Goal: Task Accomplishment & Management: Manage account settings

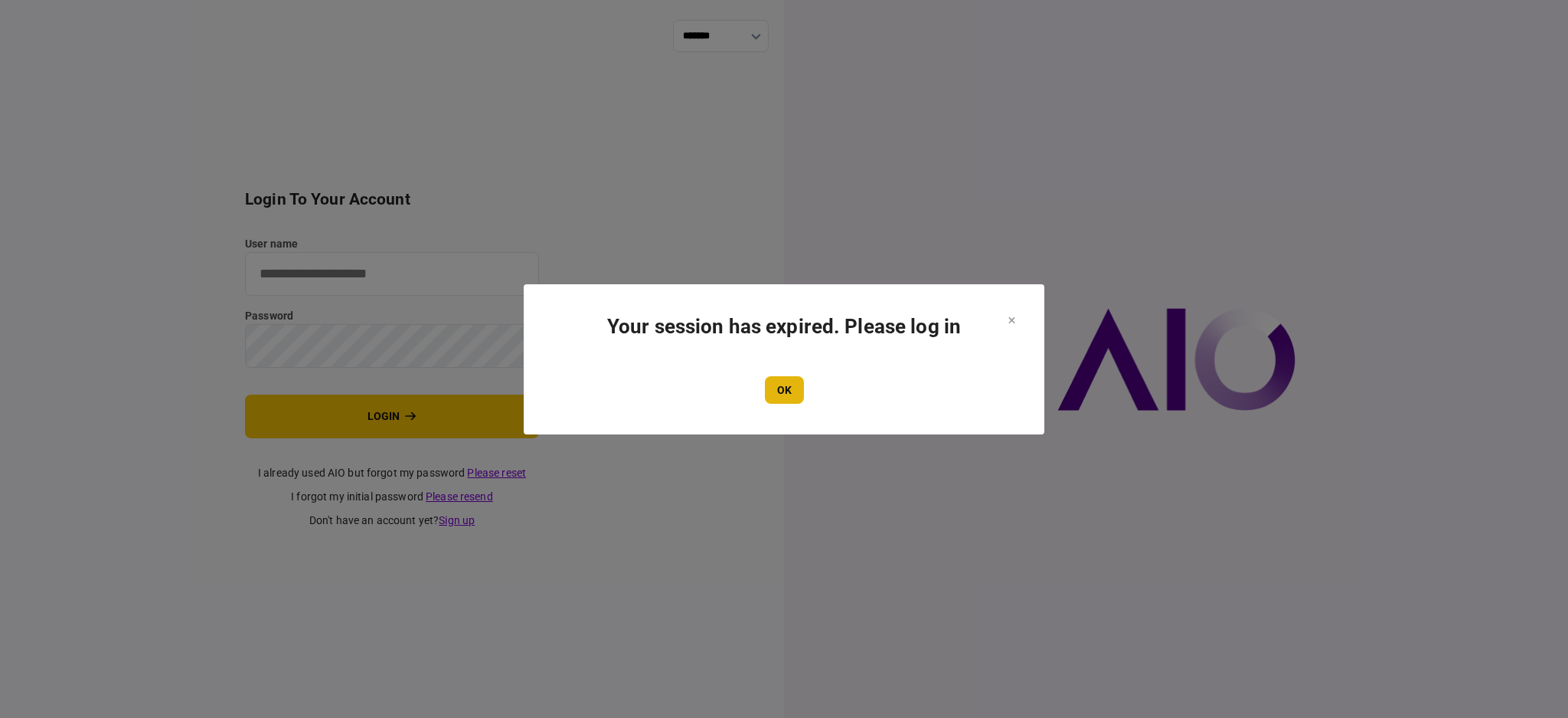
type input "****"
drag, startPoint x: 787, startPoint y: 389, endPoint x: 500, endPoint y: 397, distance: 287.1
click at [786, 389] on button "OK" at bounding box center [784, 389] width 39 height 28
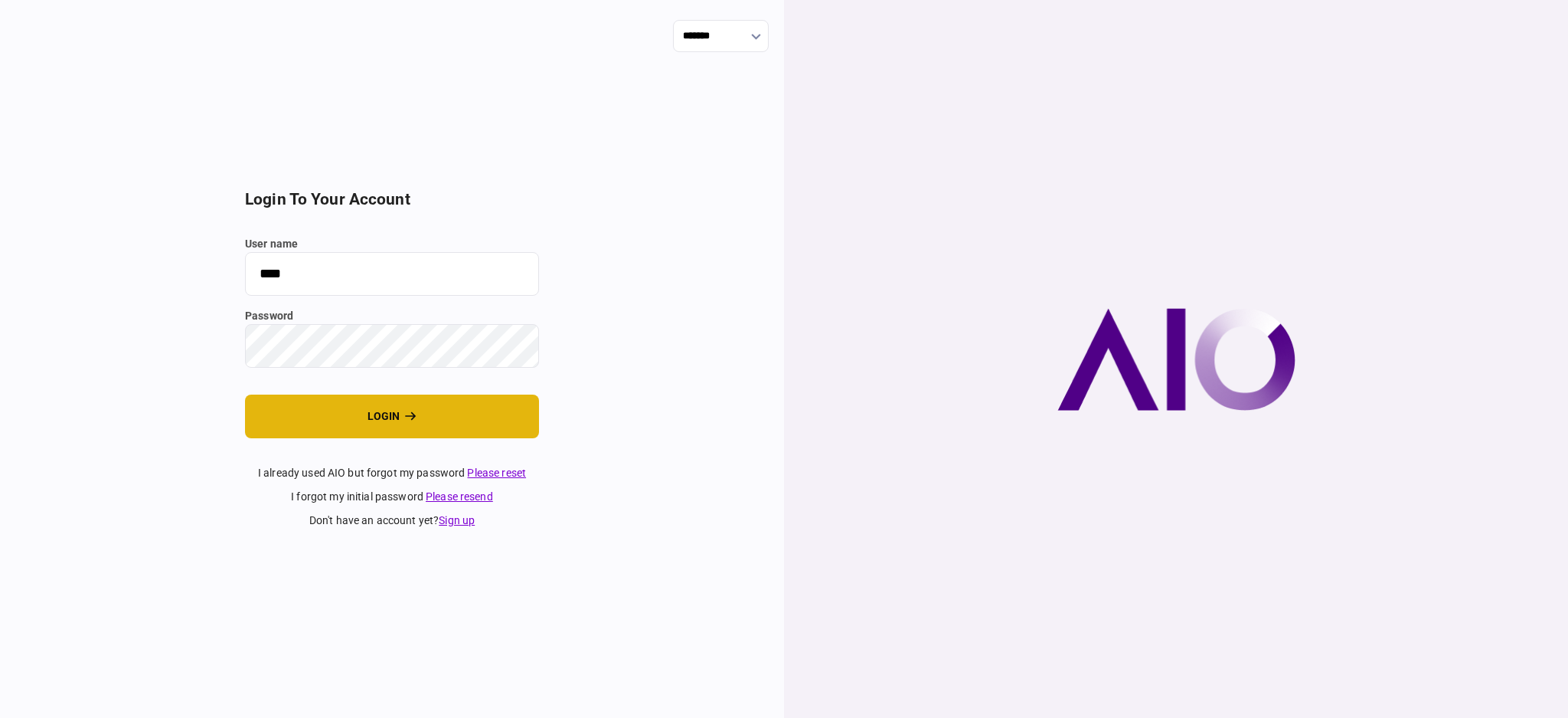
click at [274, 404] on button "login" at bounding box center [392, 416] width 294 height 44
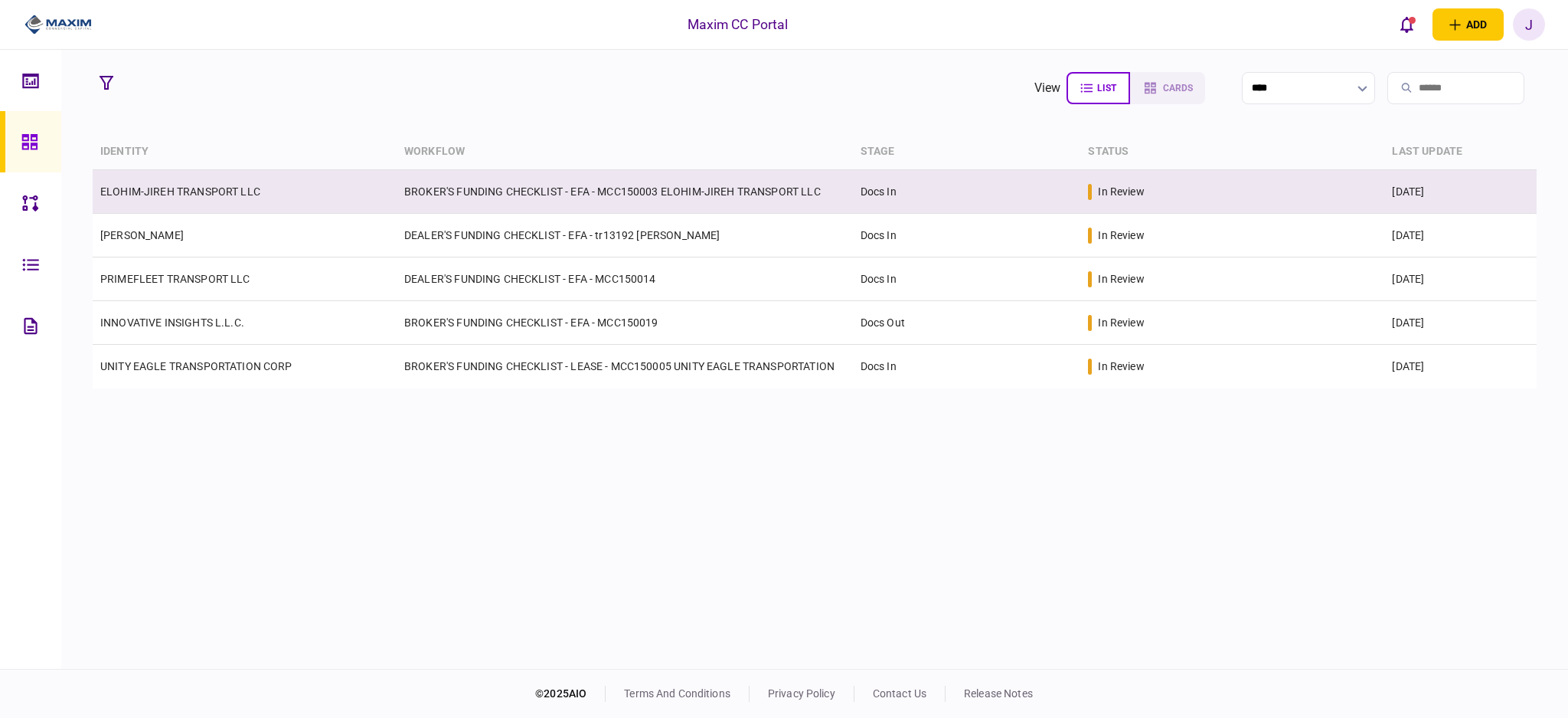
click at [126, 192] on link "ELOHIM-JIREH TRANSPORT LLC" at bounding box center [181, 192] width 160 height 12
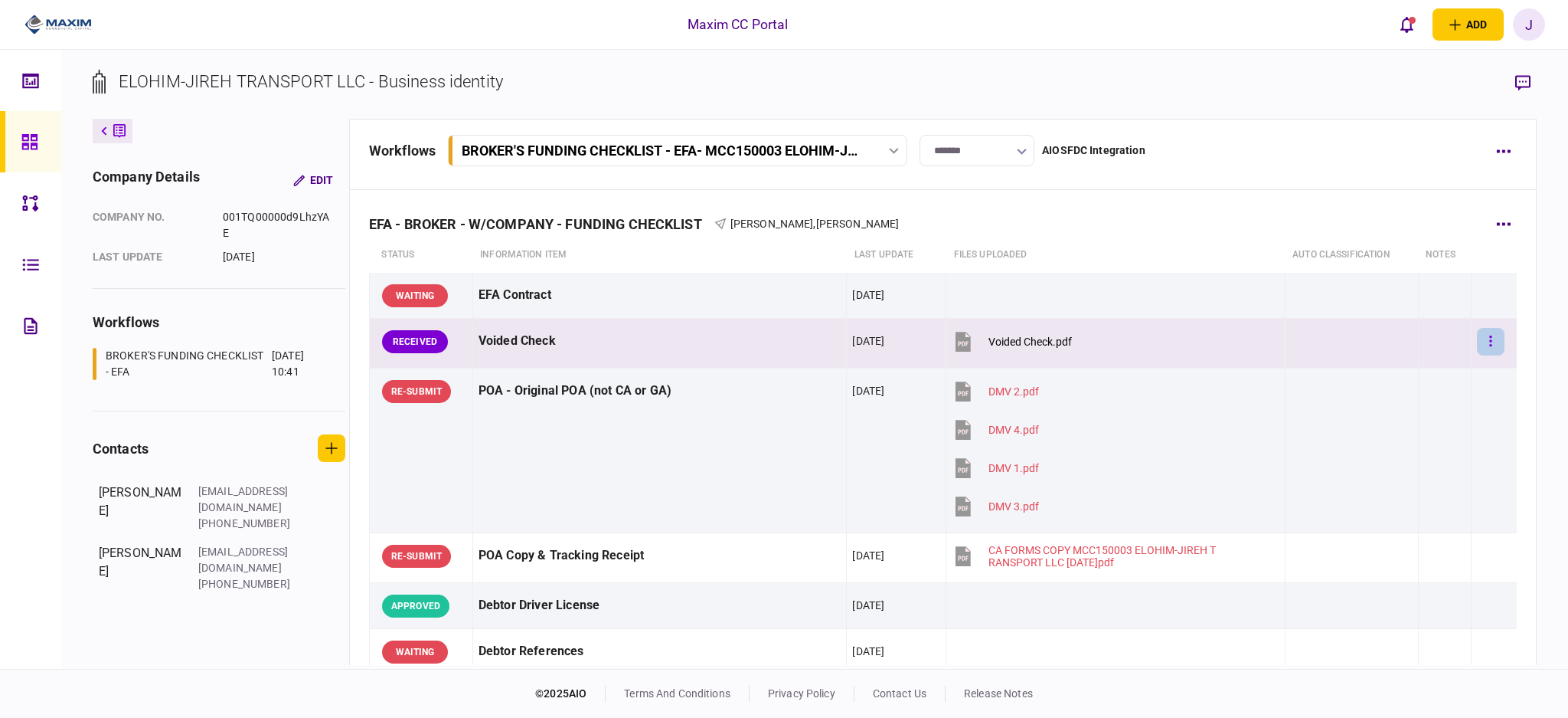
click at [1477, 341] on button "button" at bounding box center [1491, 341] width 28 height 28
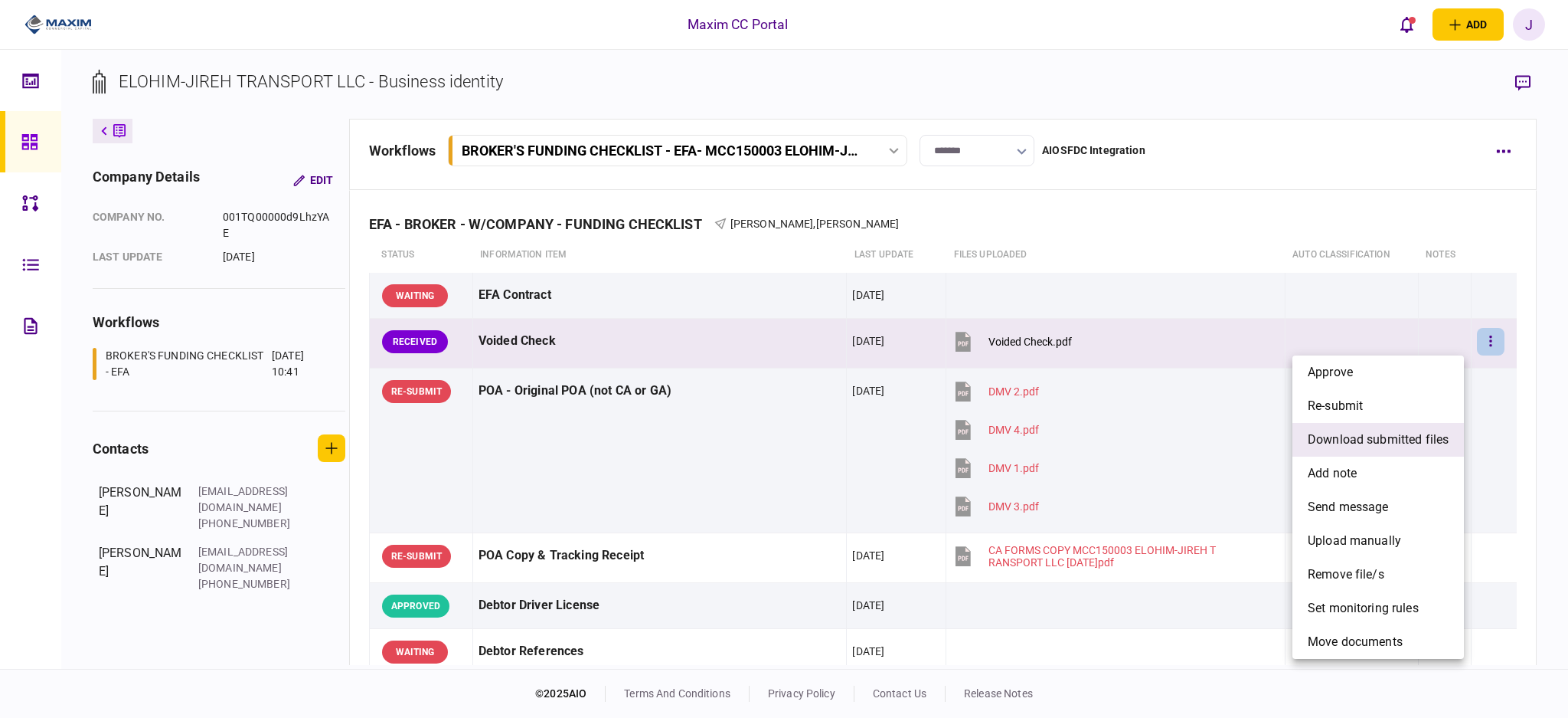
click at [1393, 440] on span "download submitted files" at bounding box center [1378, 439] width 141 height 19
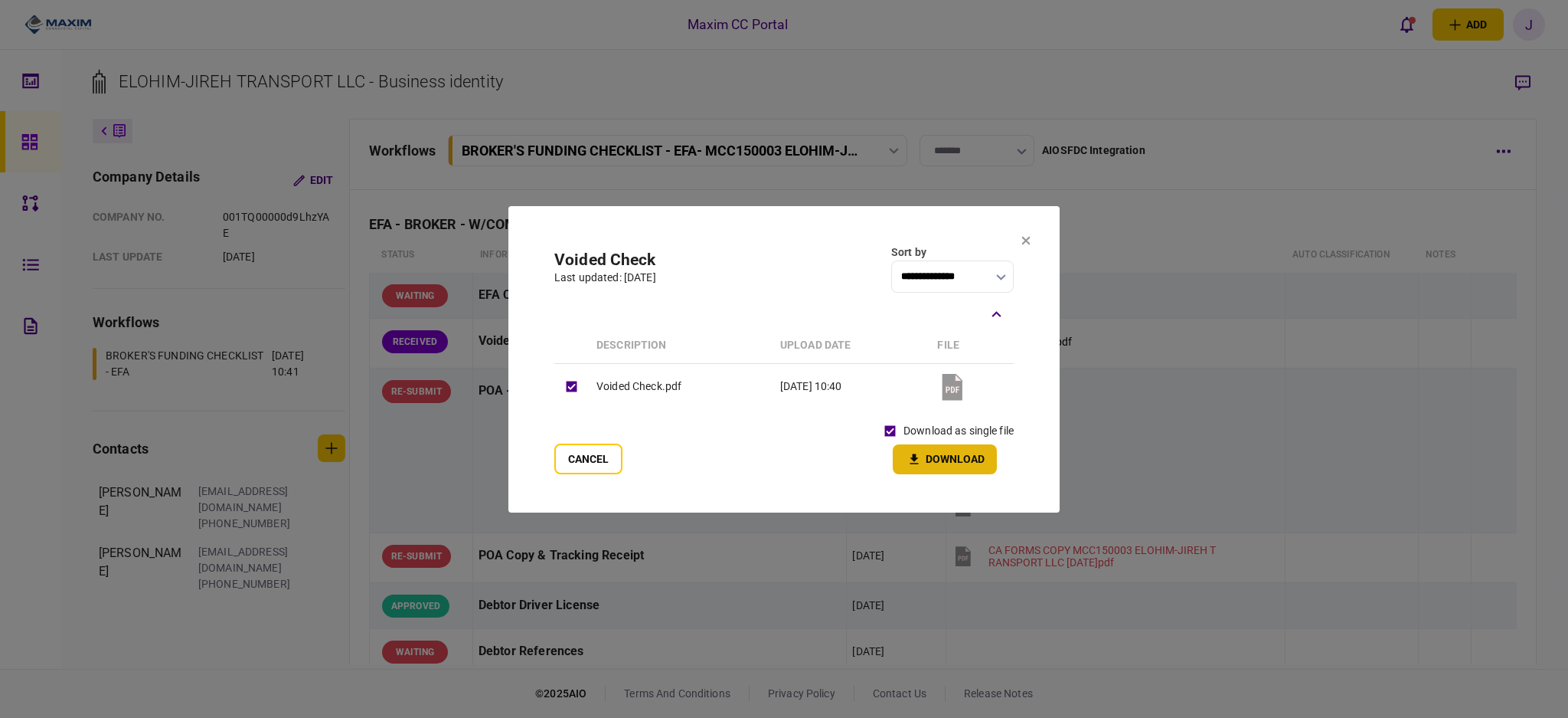
click at [948, 462] on button "Download" at bounding box center [945, 460] width 104 height 30
click at [1025, 238] on icon at bounding box center [1026, 240] width 8 height 8
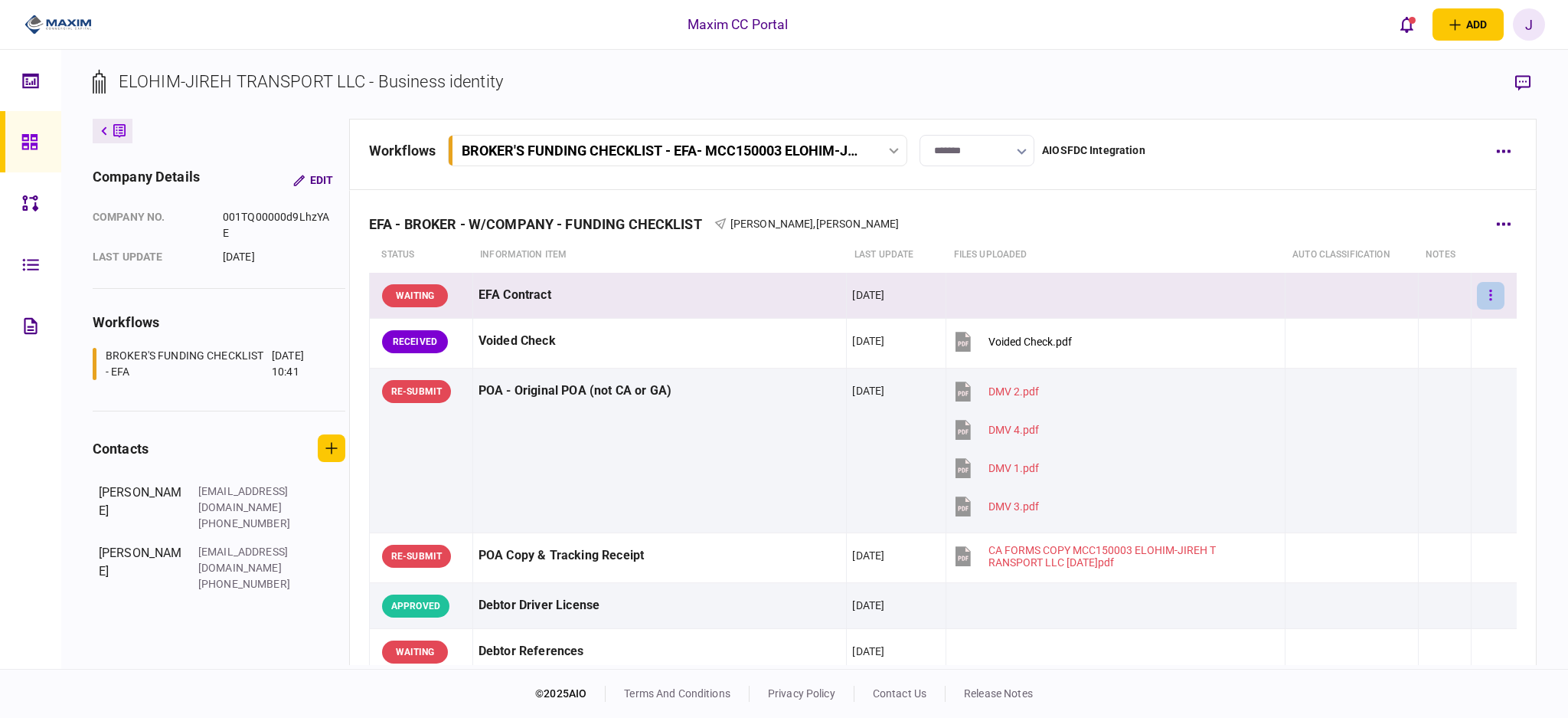
click at [1483, 292] on button "button" at bounding box center [1491, 295] width 28 height 28
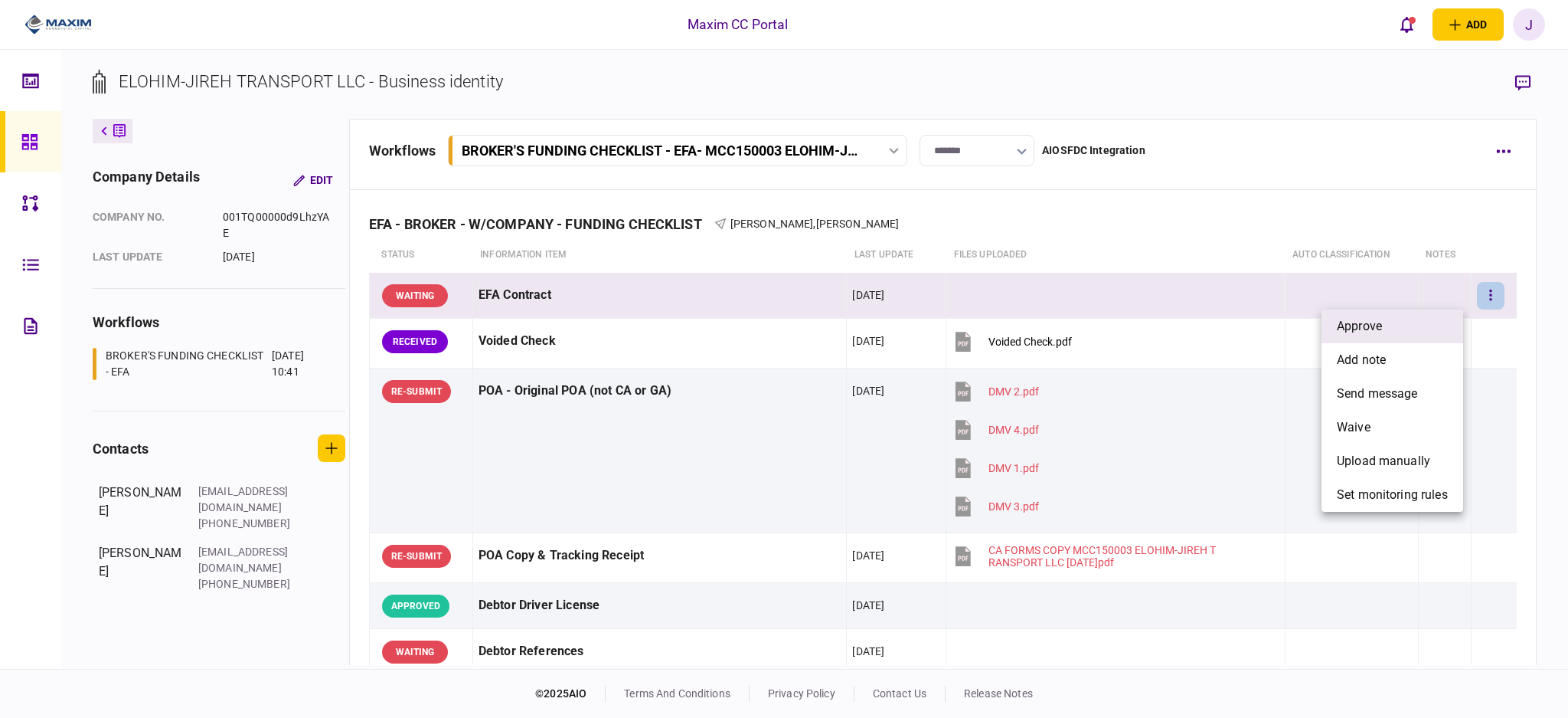
click at [1368, 329] on span "approve" at bounding box center [1360, 326] width 45 height 19
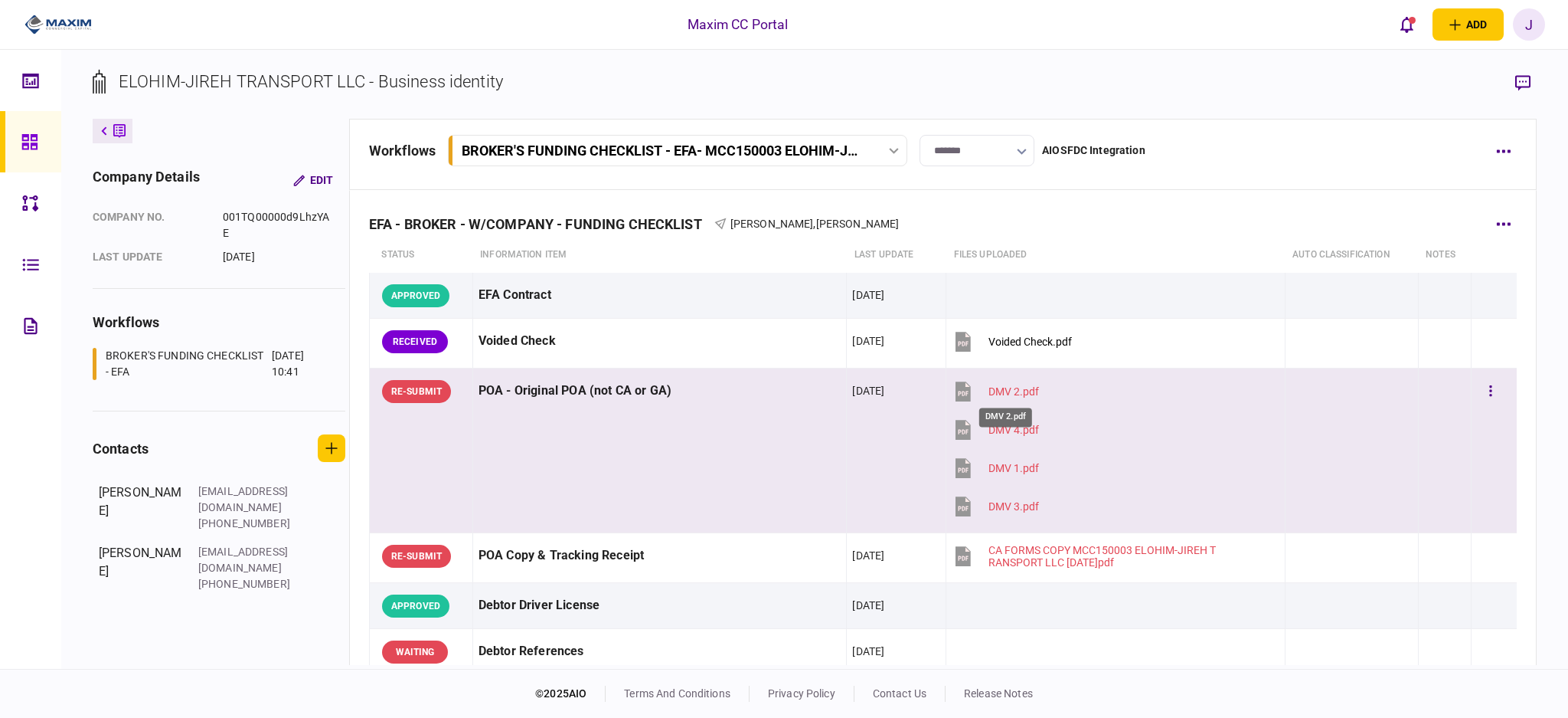
click at [1002, 392] on div "DMV 2.pdf" at bounding box center [1013, 392] width 51 height 12
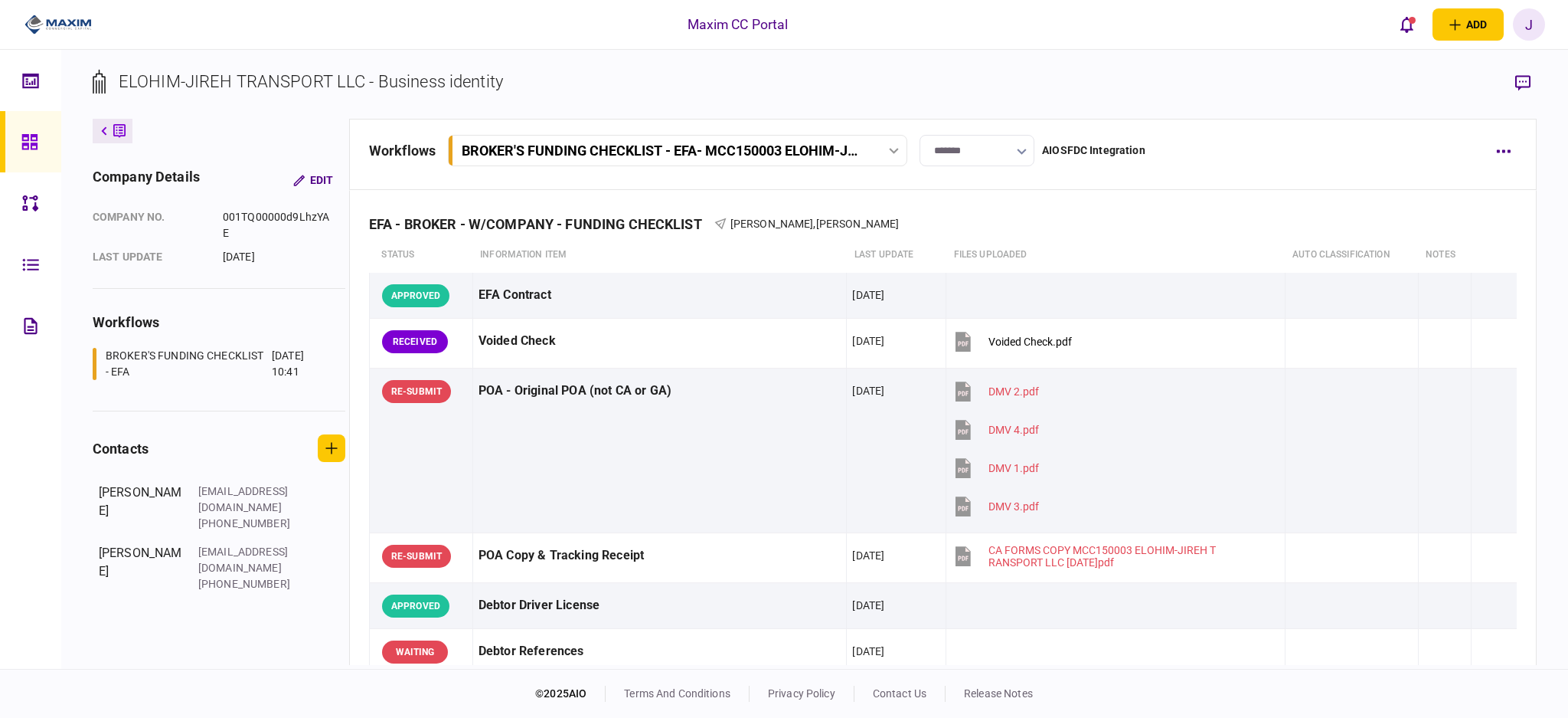
click at [879, 153] on div "BROKER'S FUNDING CHECKLIST - EFA - MCC150003 ELOHIM-JIREH TRANSPORT LLC" at bounding box center [678, 151] width 452 height 16
click at [944, 98] on section "ELOHIM-JIREH TRANSPORT LLC - Business identity" at bounding box center [815, 94] width 1444 height 50
click at [822, 156] on div "BROKER'S FUNDING CHECKLIST - EFA - MCC150003 ELOHIM-JIREH TRANSPORT LLC" at bounding box center [662, 151] width 399 height 16
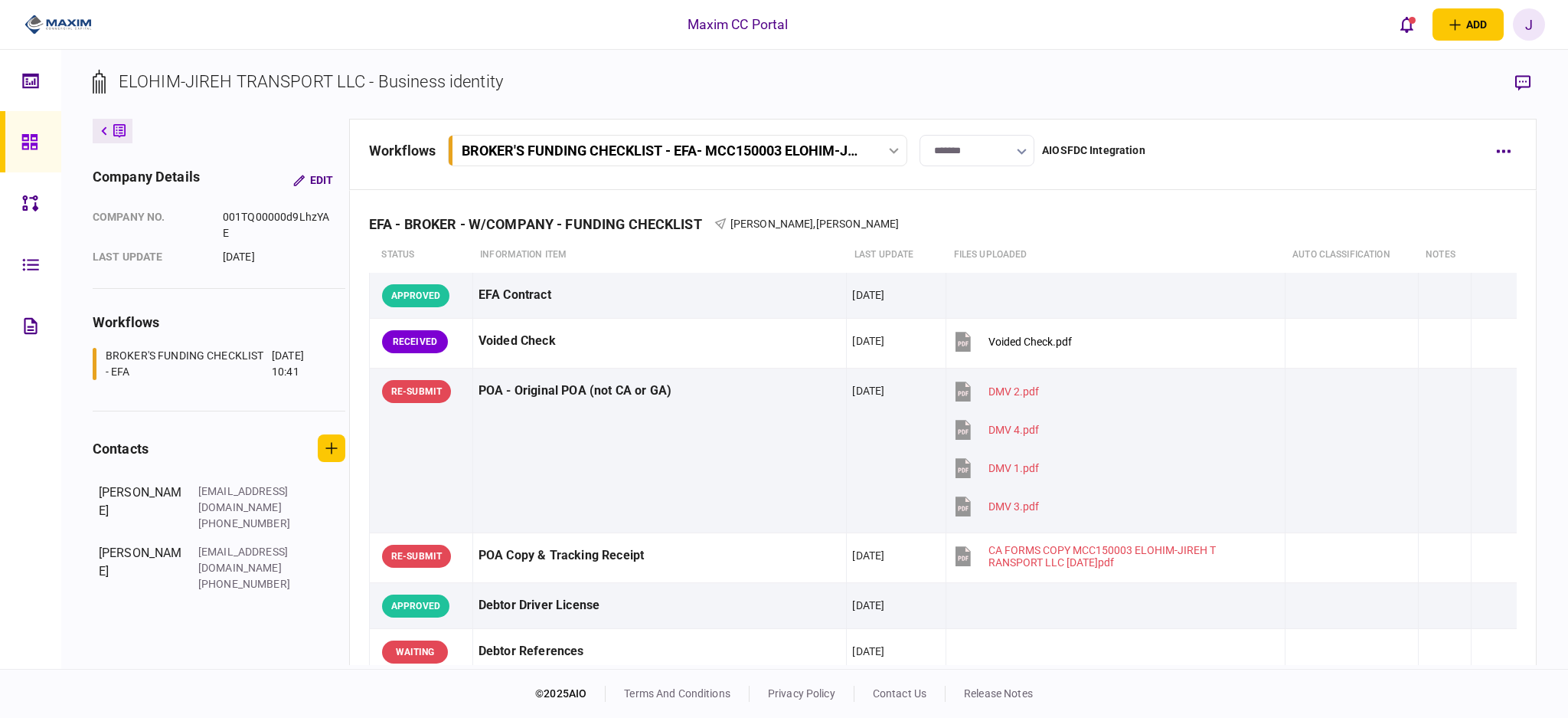
click at [896, 162] on button "BROKER'S FUNDING CHECKLIST - EFA - MCC150003 ELOHIM-JIREH TRANSPORT LLC" at bounding box center [678, 150] width 459 height 31
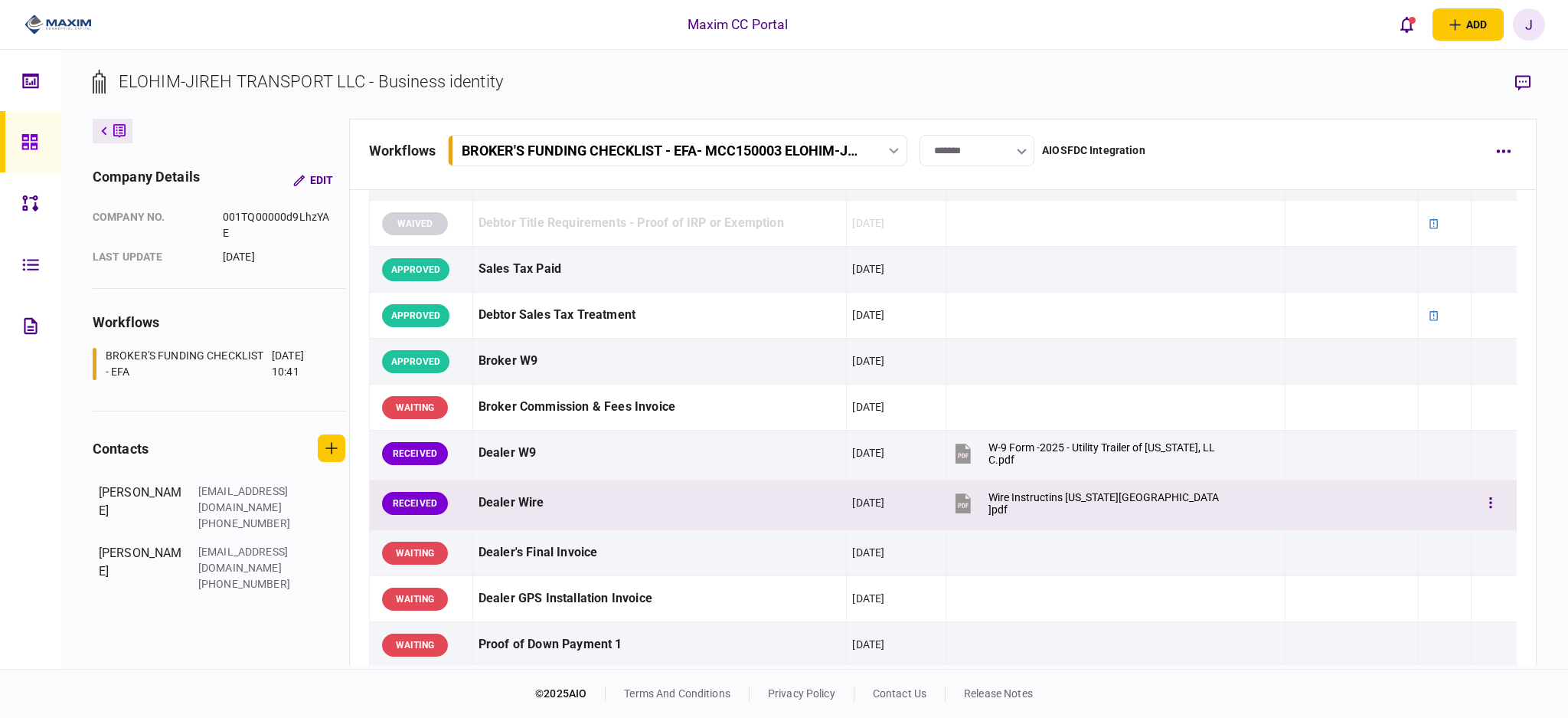
scroll to position [714, 0]
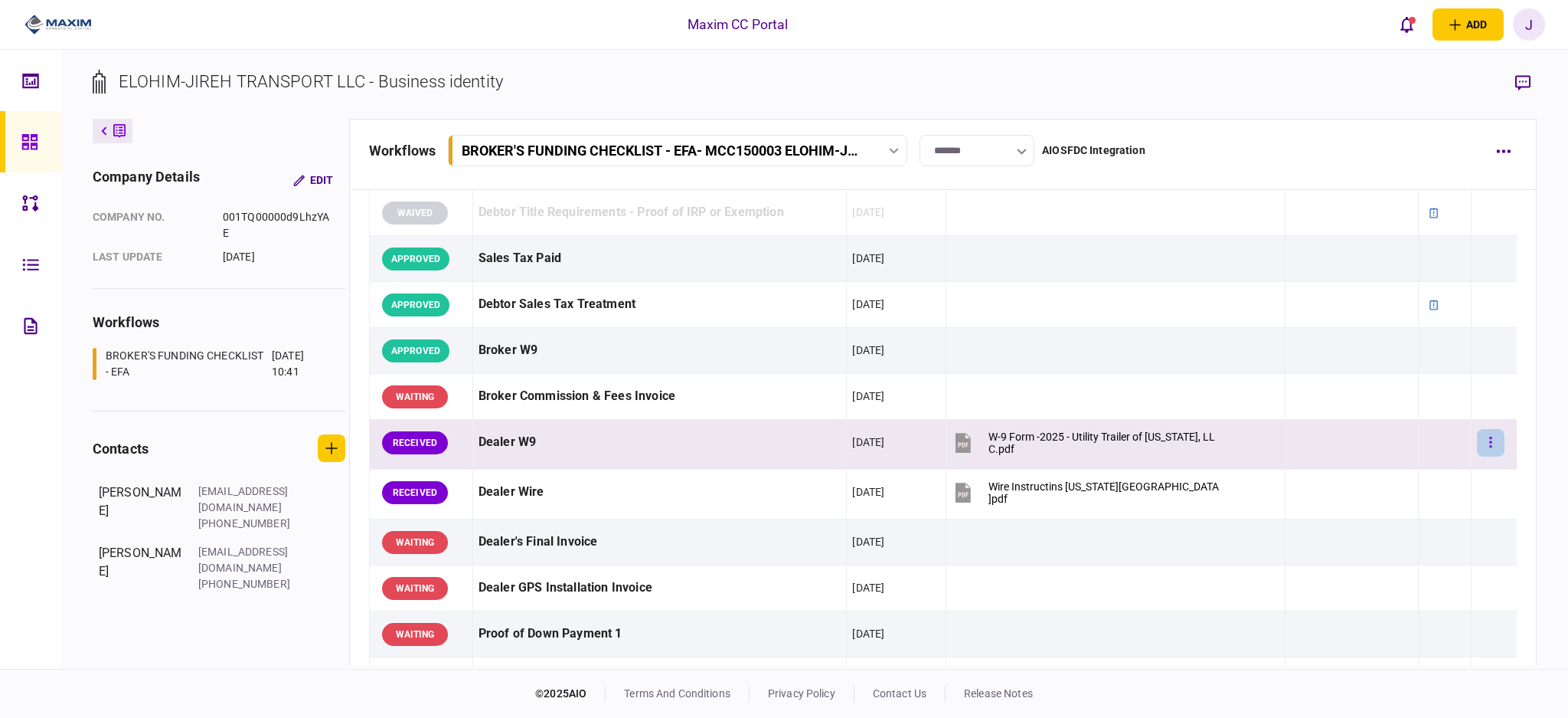
click at [1477, 442] on button "button" at bounding box center [1491, 443] width 28 height 28
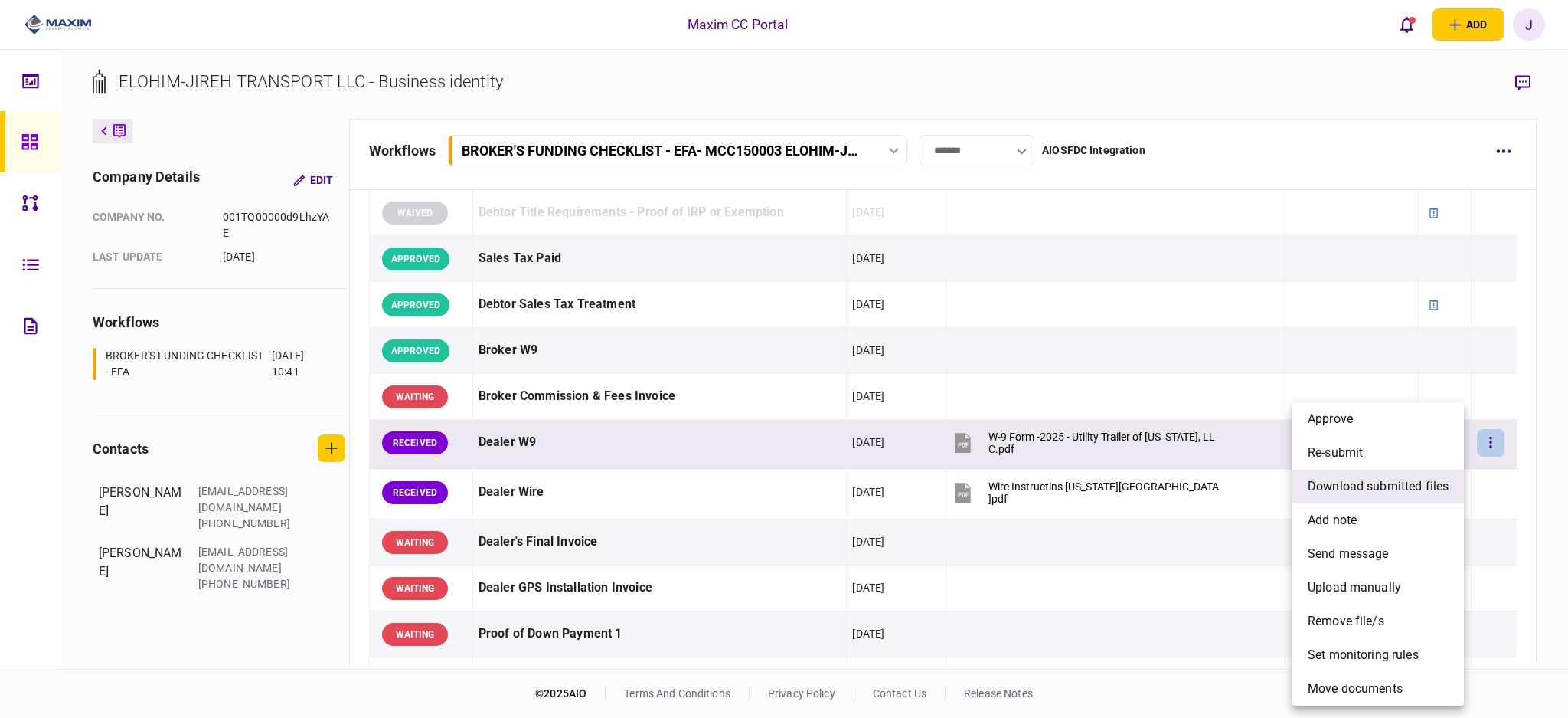
click at [1385, 483] on span "download submitted files" at bounding box center [1378, 486] width 141 height 19
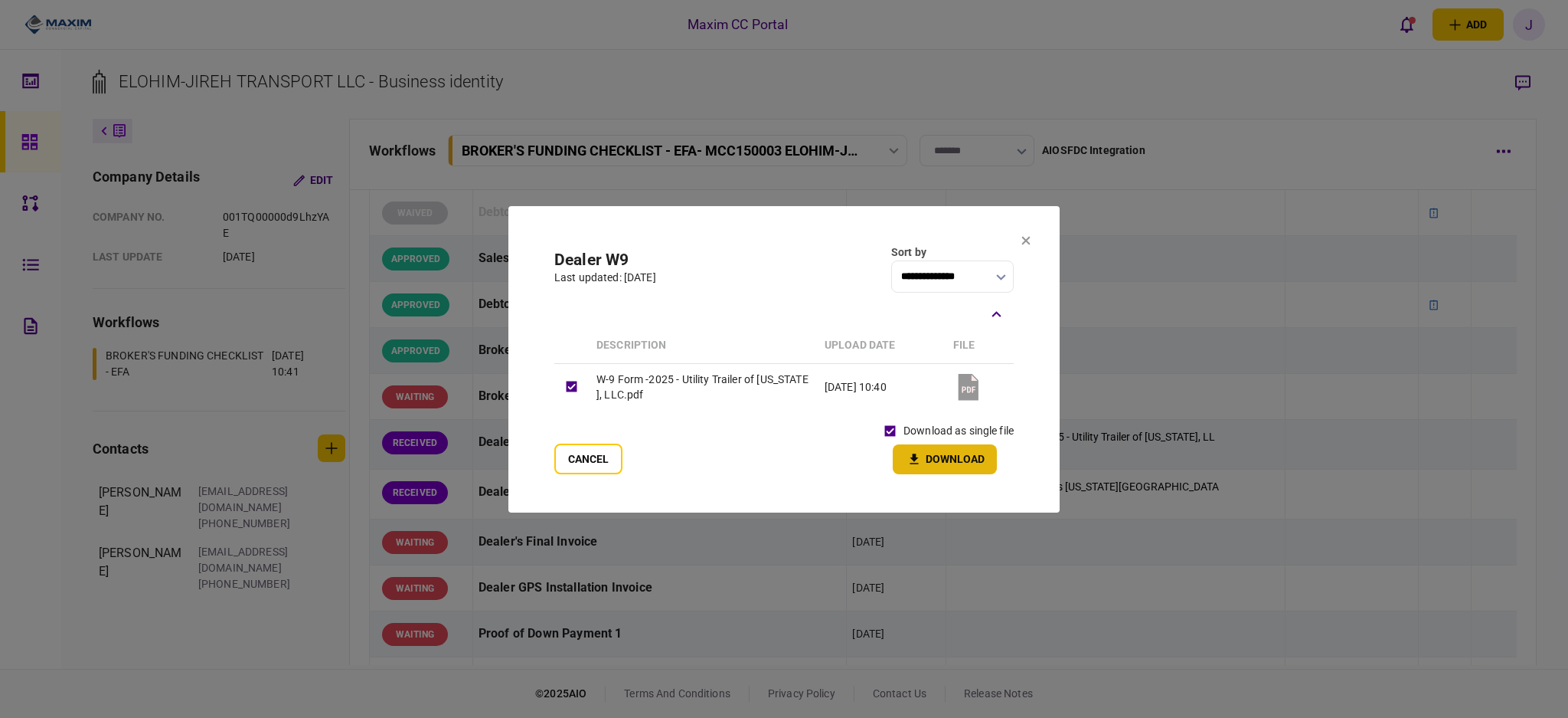
click at [949, 464] on button "Download" at bounding box center [945, 460] width 104 height 30
drag, startPoint x: 591, startPoint y: 463, endPoint x: 600, endPoint y: 463, distance: 9.0
click at [591, 463] on button "Cancel" at bounding box center [589, 459] width 69 height 30
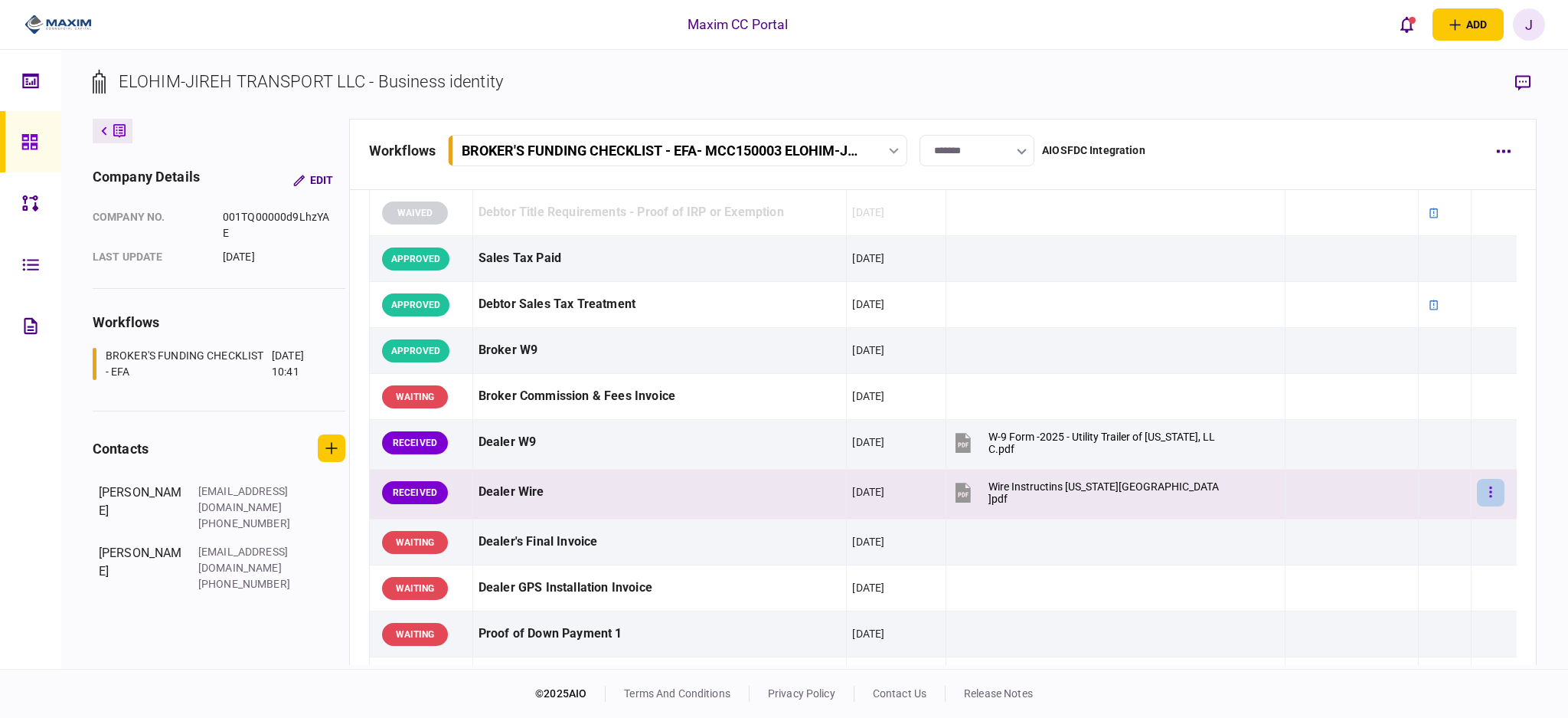
click at [1490, 495] on icon "button" at bounding box center [1491, 492] width 3 height 14
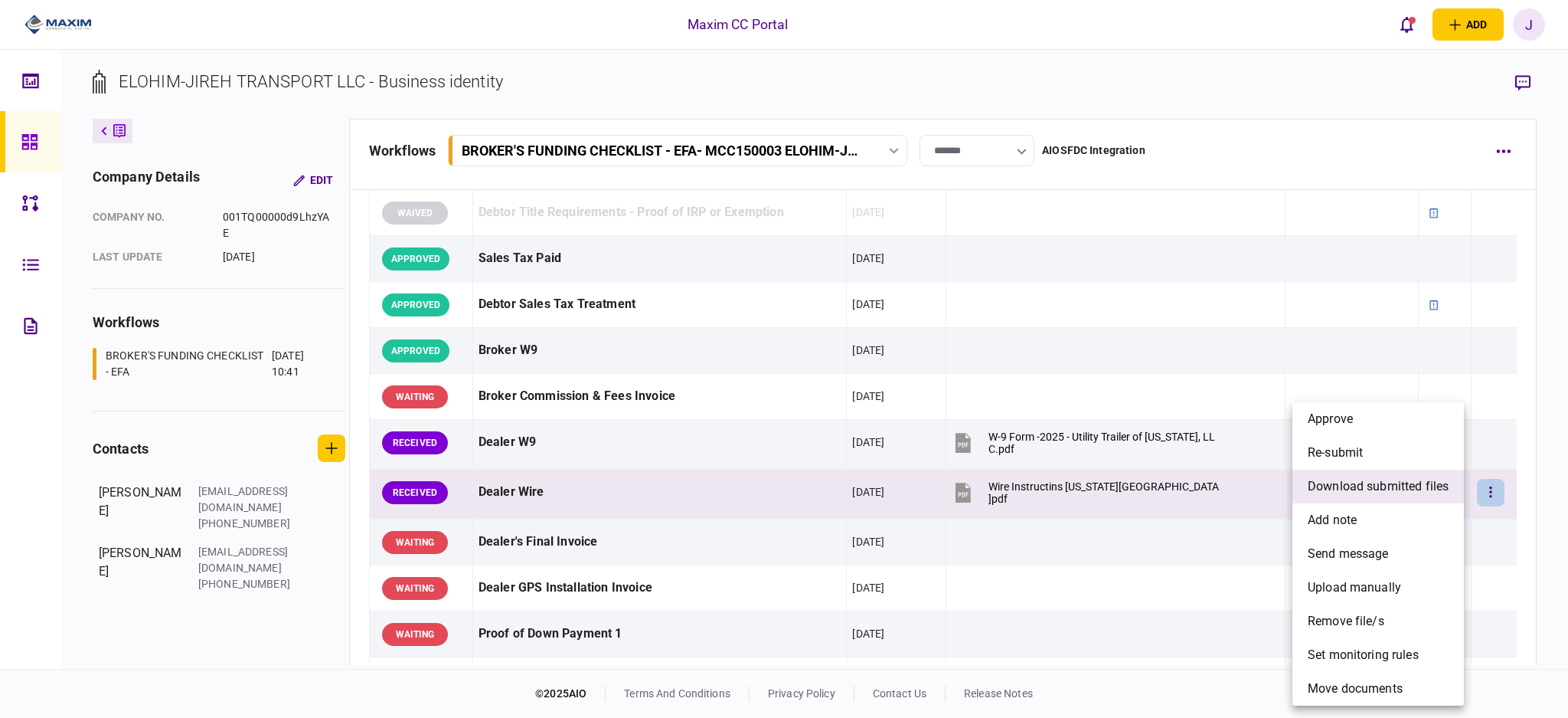
click at [1353, 492] on span "download submitted files" at bounding box center [1378, 486] width 141 height 19
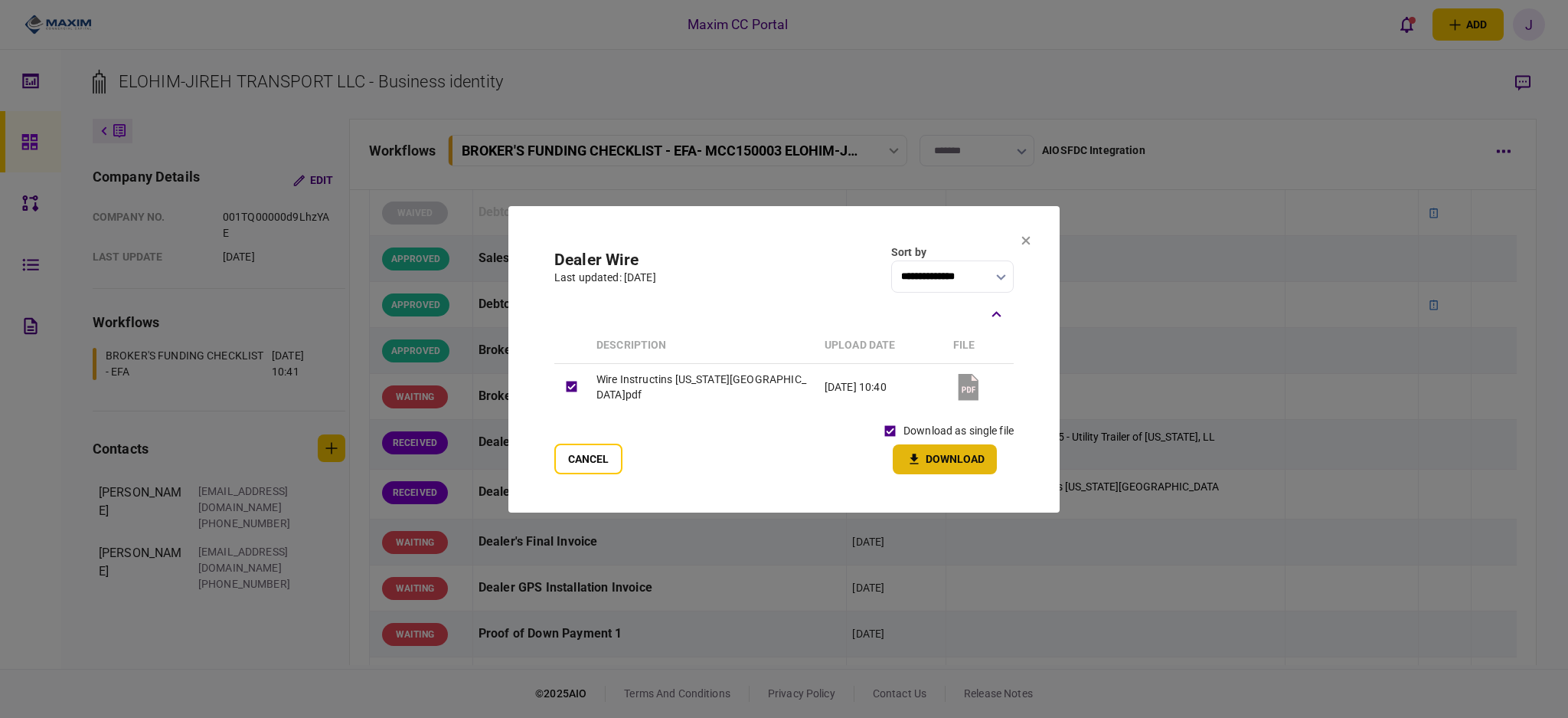
click at [951, 462] on button "Download" at bounding box center [945, 460] width 104 height 30
click at [1026, 231] on section "**********" at bounding box center [784, 358] width 551 height 306
click at [1031, 242] on section "**********" at bounding box center [784, 358] width 551 height 306
click at [1024, 242] on icon at bounding box center [1026, 240] width 8 height 8
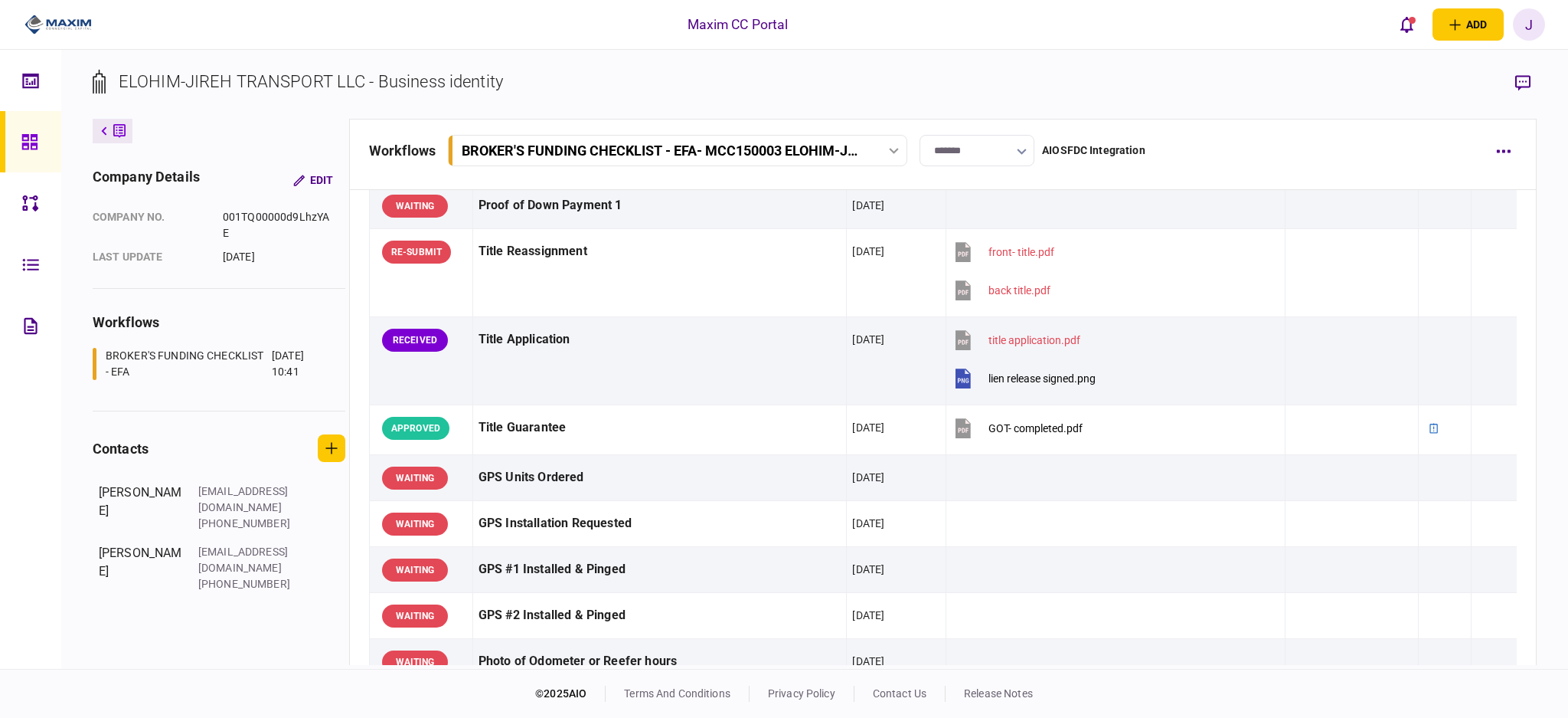
scroll to position [1226, 0]
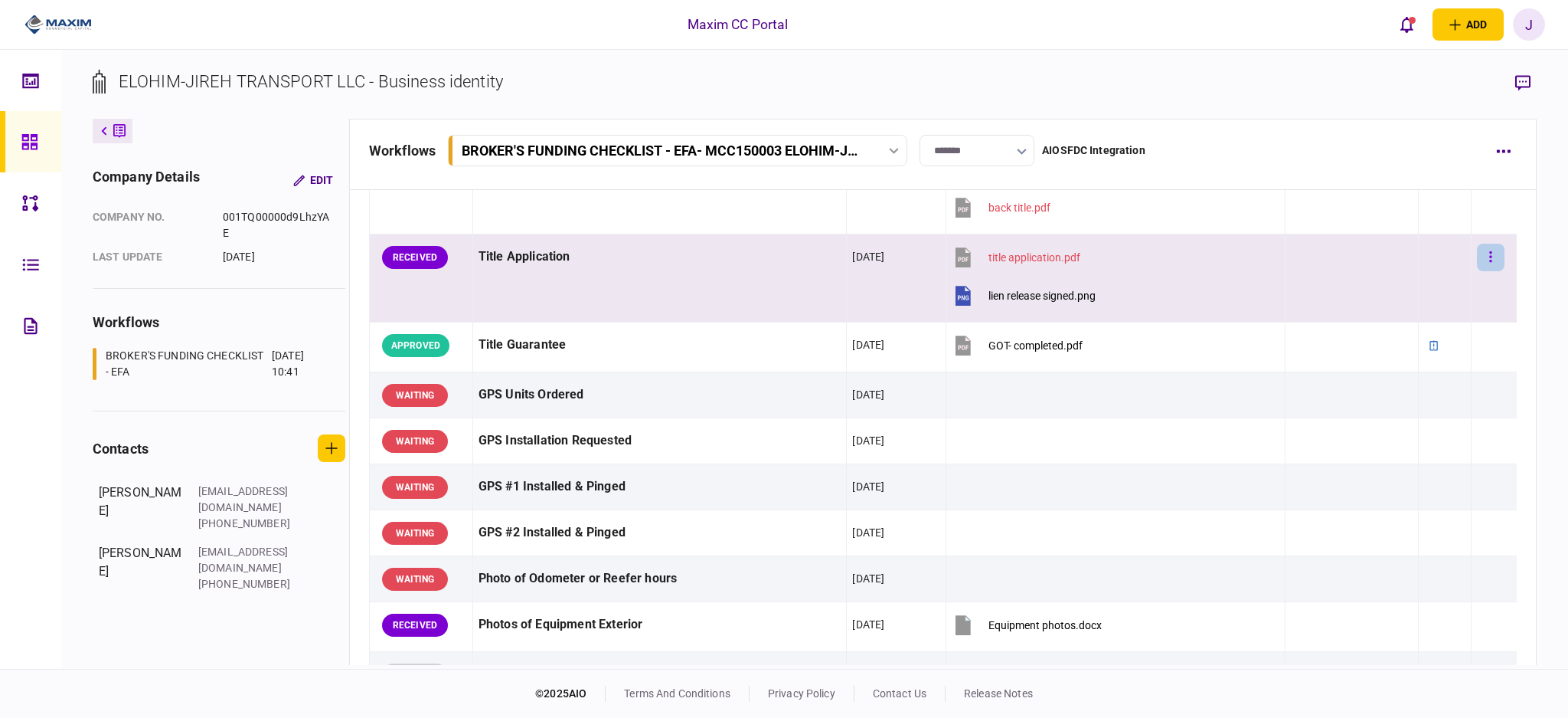
click at [1484, 259] on button "button" at bounding box center [1491, 257] width 28 height 28
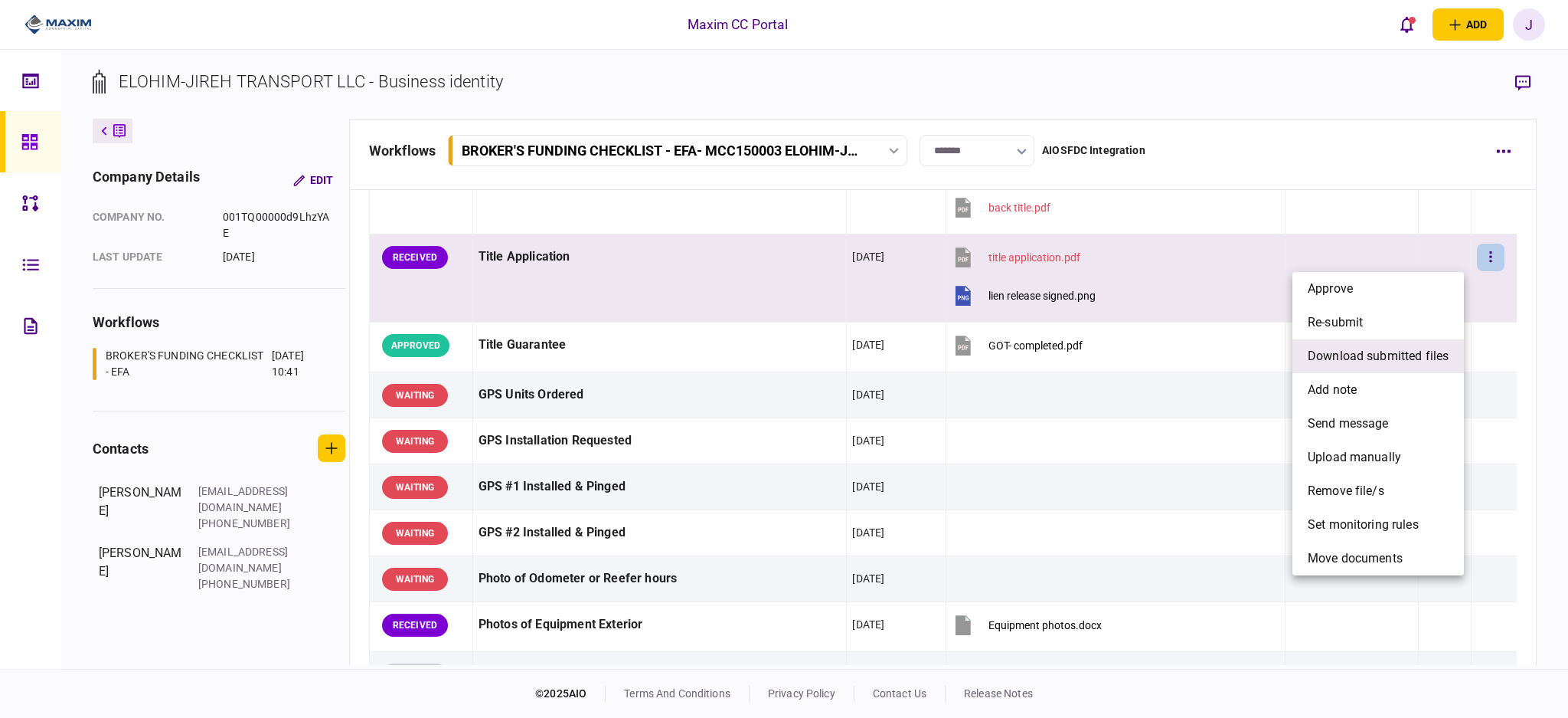
click at [1370, 365] on li "download submitted files" at bounding box center [1378, 356] width 172 height 34
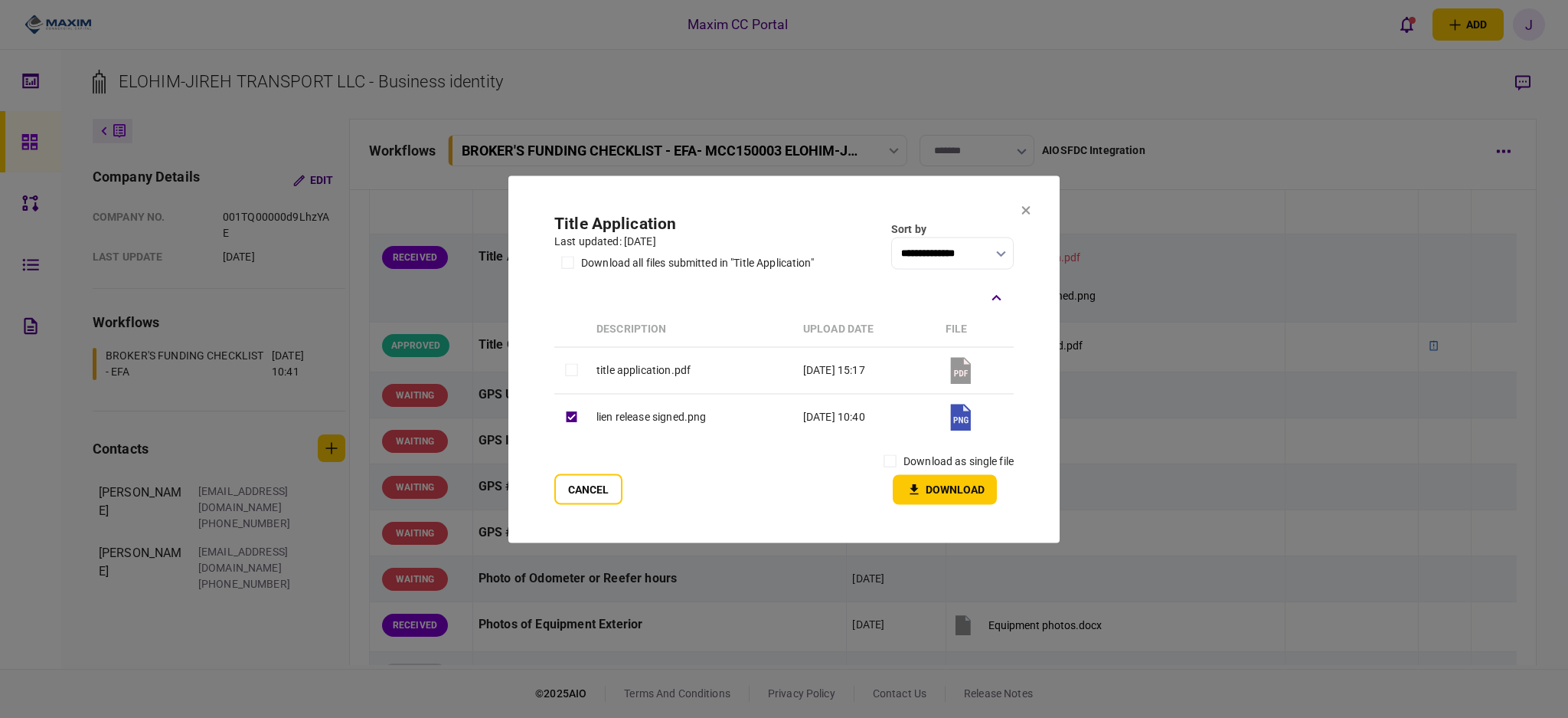
click at [599, 379] on td "title application.pdf" at bounding box center [692, 371] width 207 height 46
click at [947, 489] on button "Download" at bounding box center [945, 489] width 104 height 30
drag, startPoint x: 1017, startPoint y: 215, endPoint x: 1029, endPoint y: 212, distance: 12.4
click at [1019, 215] on section "**********" at bounding box center [784, 359] width 551 height 367
click at [1039, 208] on section "**********" at bounding box center [784, 359] width 551 height 367
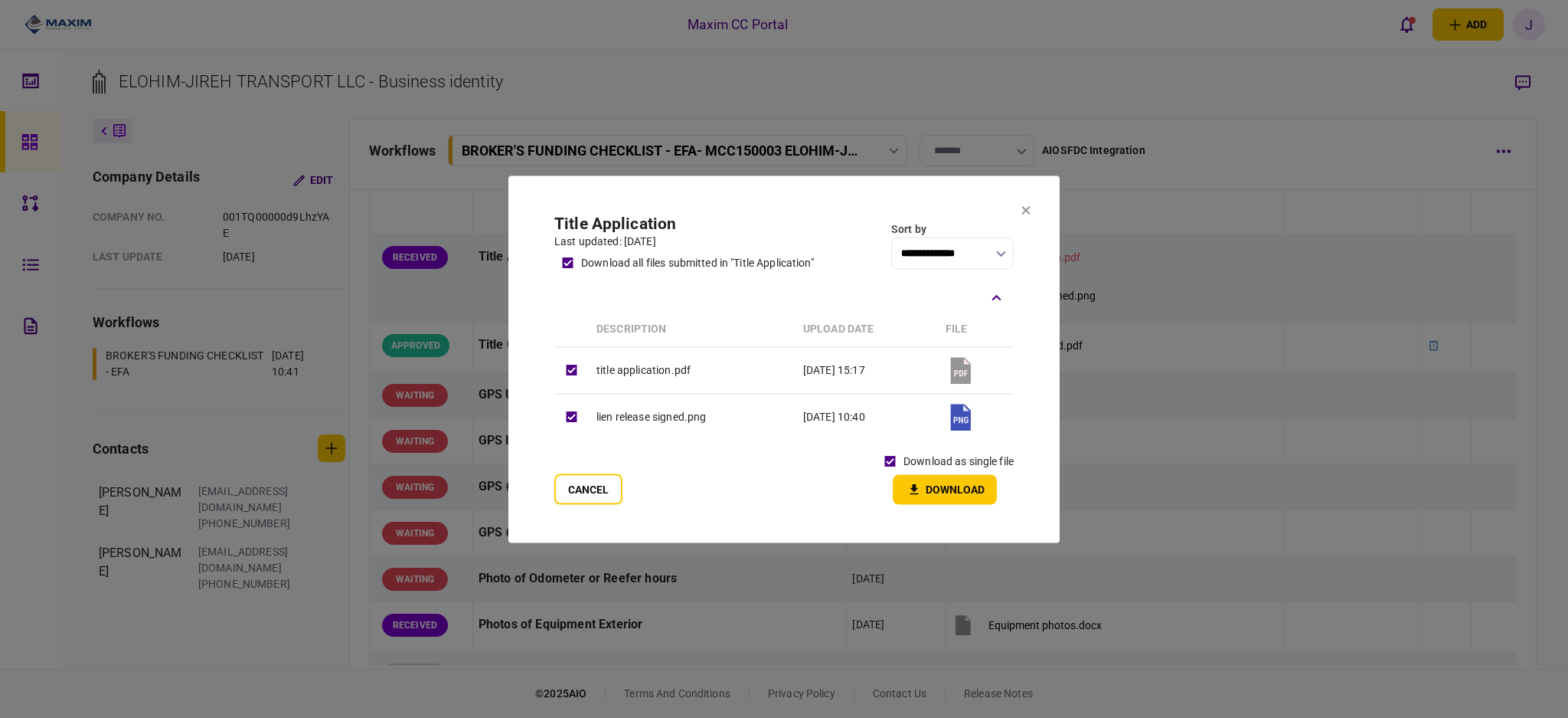
click at [1024, 212] on icon at bounding box center [1026, 209] width 8 height 8
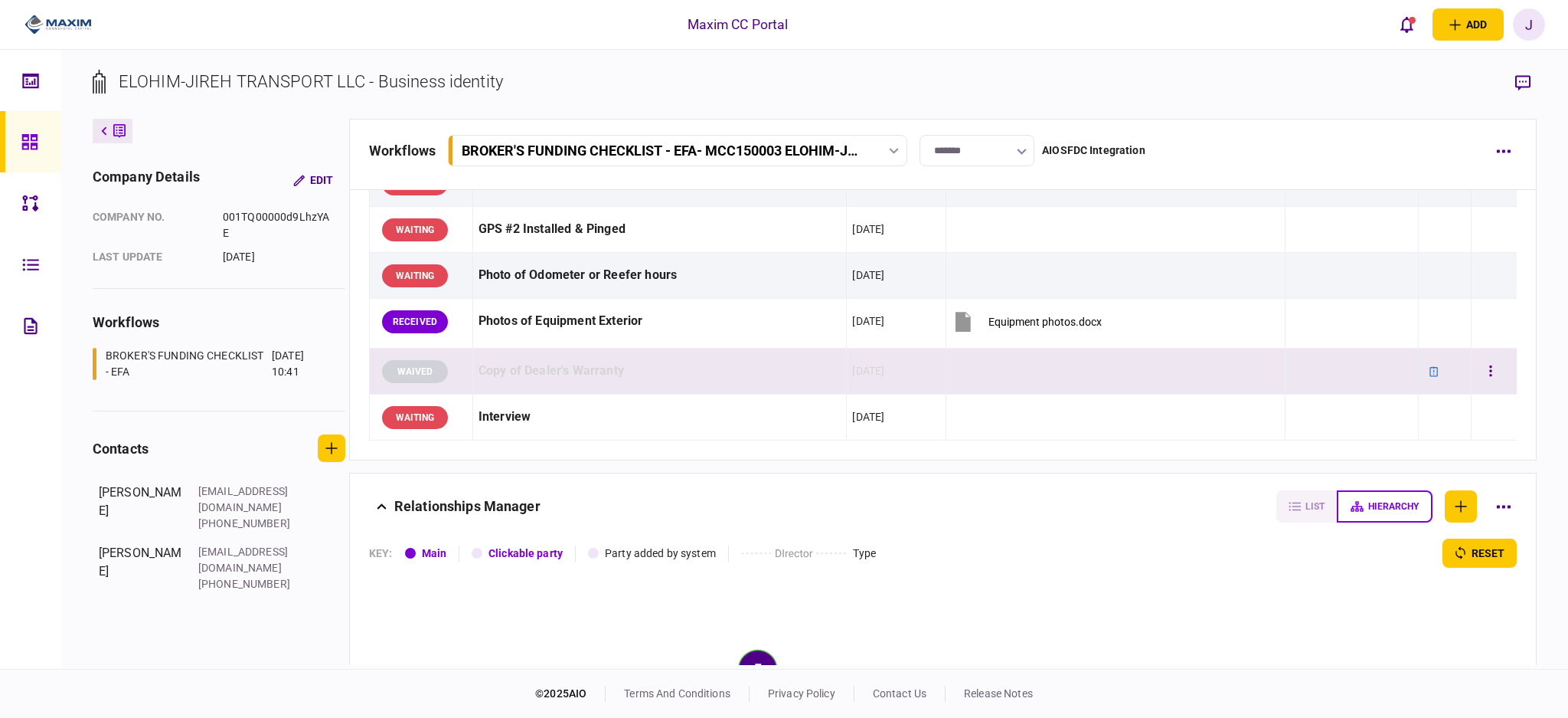
scroll to position [1532, 0]
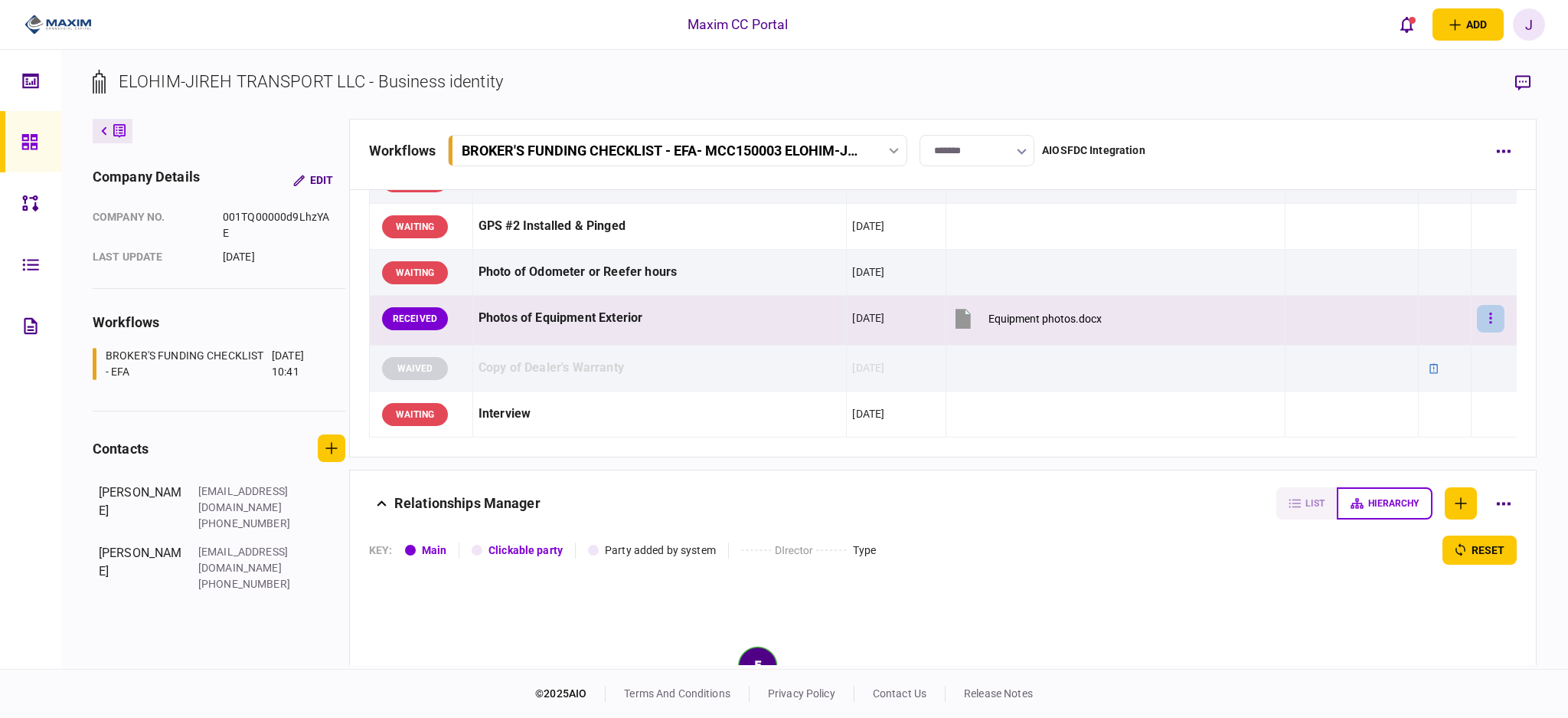
click at [1490, 321] on icon "button" at bounding box center [1491, 318] width 3 height 14
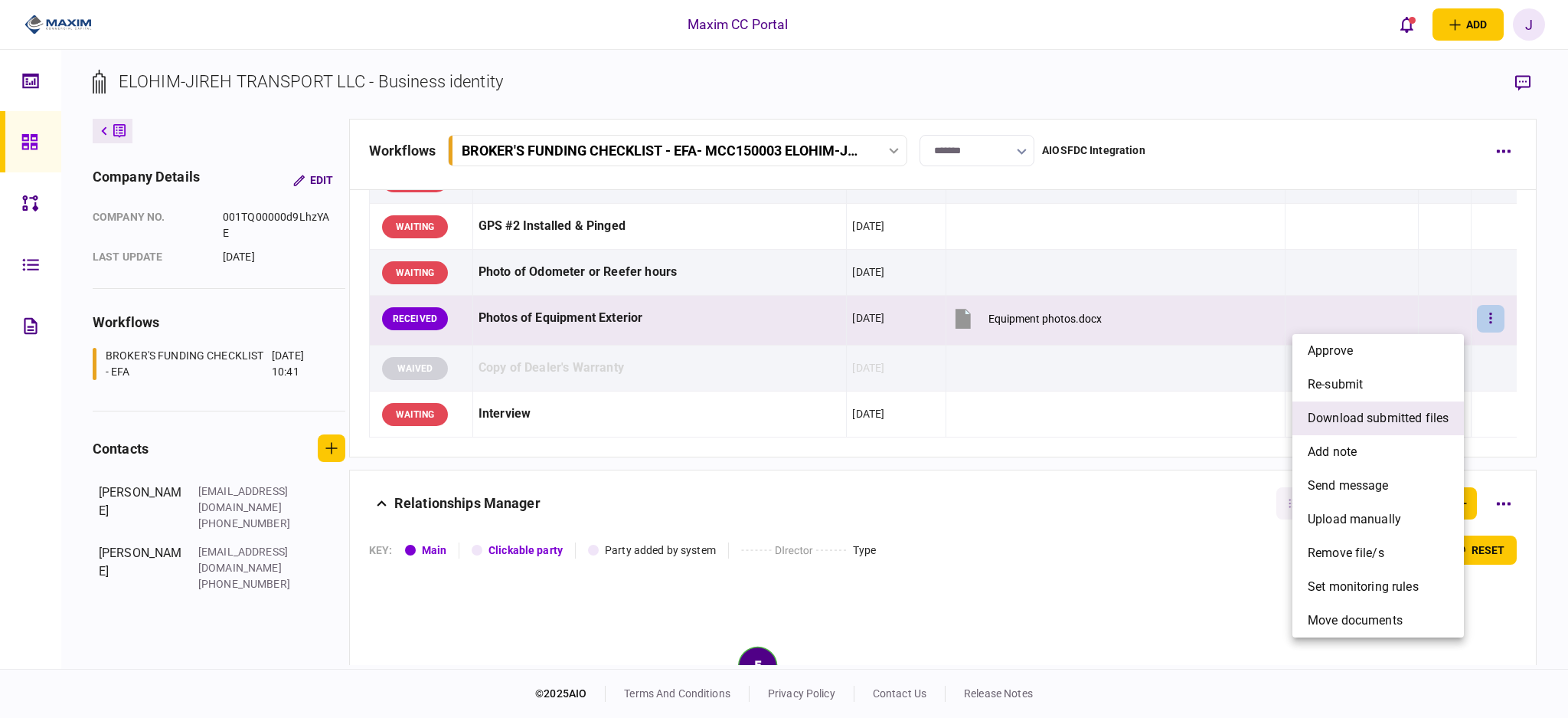
click at [1413, 413] on span "download submitted files" at bounding box center [1378, 418] width 141 height 19
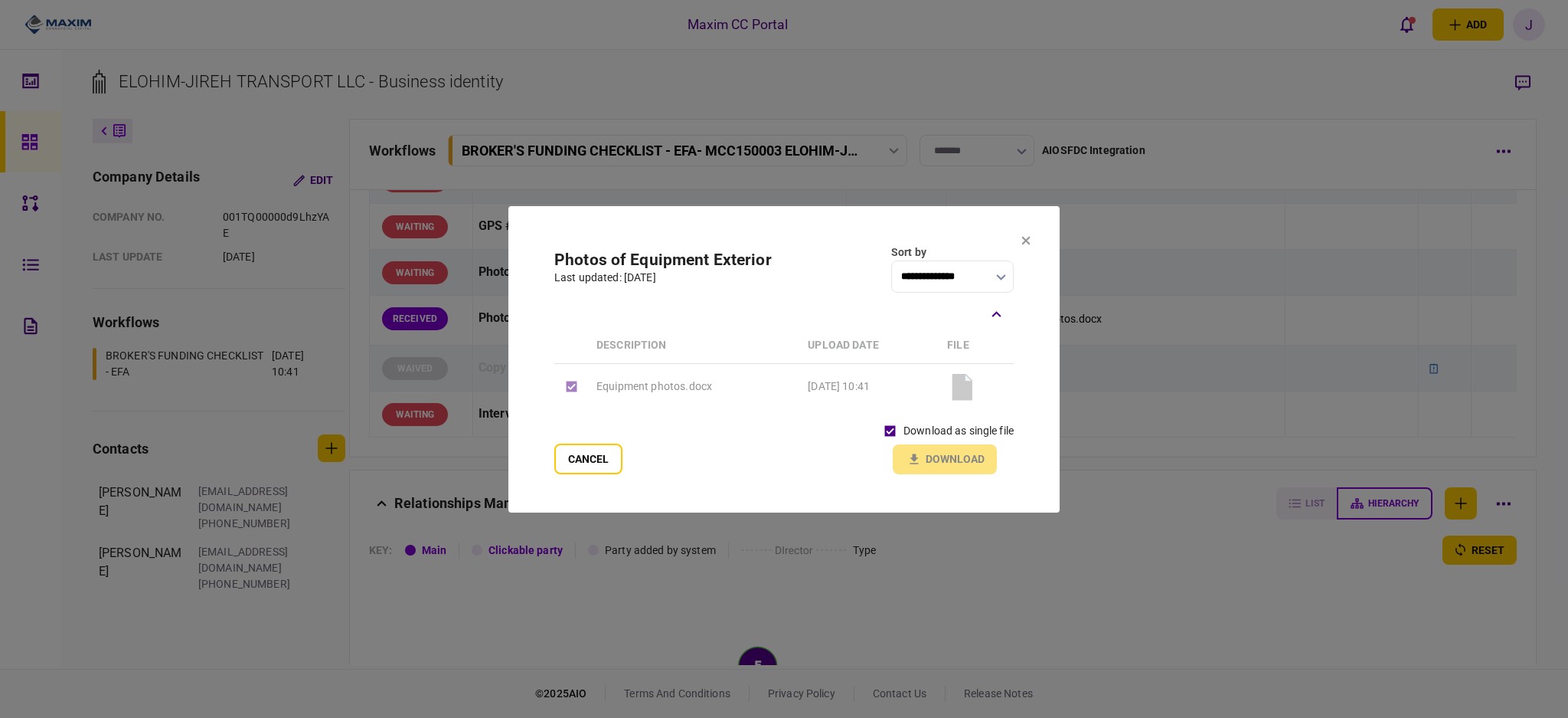
click at [938, 459] on div "download as single file Download" at bounding box center [946, 446] width 137 height 57
click at [954, 453] on button "Download" at bounding box center [945, 460] width 104 height 30
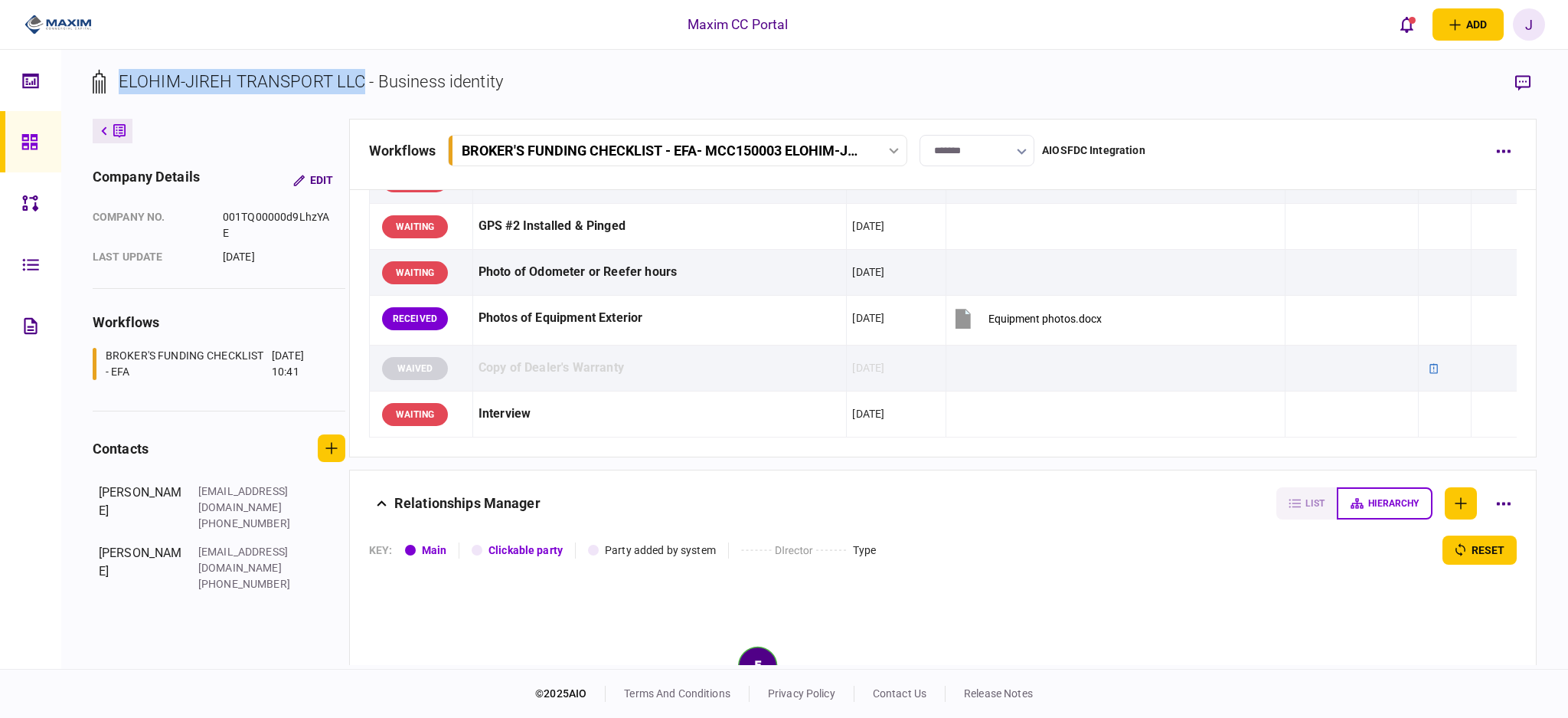
drag, startPoint x: 117, startPoint y: 86, endPoint x: 359, endPoint y: 86, distance: 242.0
click at [359, 86] on div "ELOHIM-JIREH TRANSPORT LLC - Business identity" at bounding box center [297, 81] width 410 height 25
copy div "ELOHIM-JIREH TRANSPORT LLC"
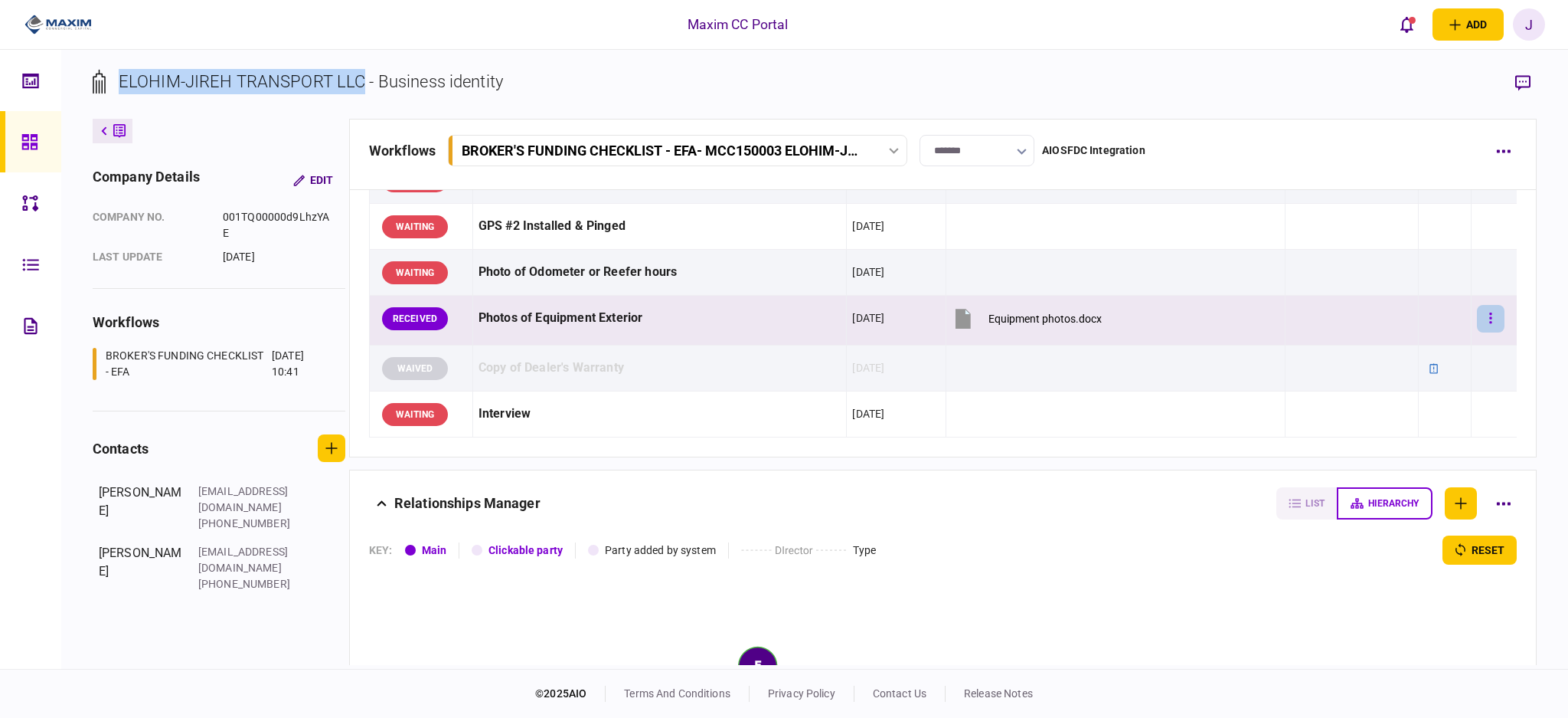
click at [1491, 327] on button "button" at bounding box center [1491, 318] width 28 height 28
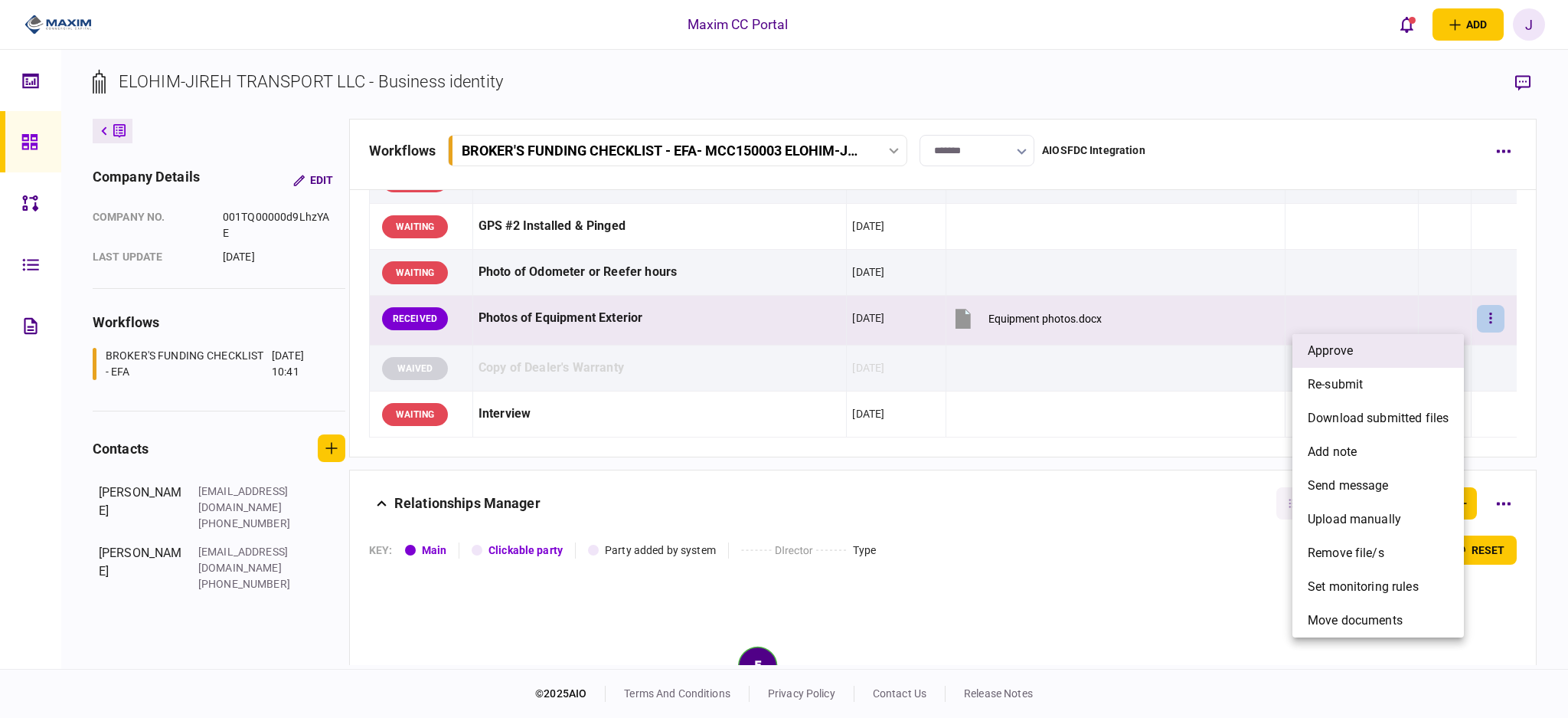
click at [1361, 351] on li "approve" at bounding box center [1378, 351] width 172 height 34
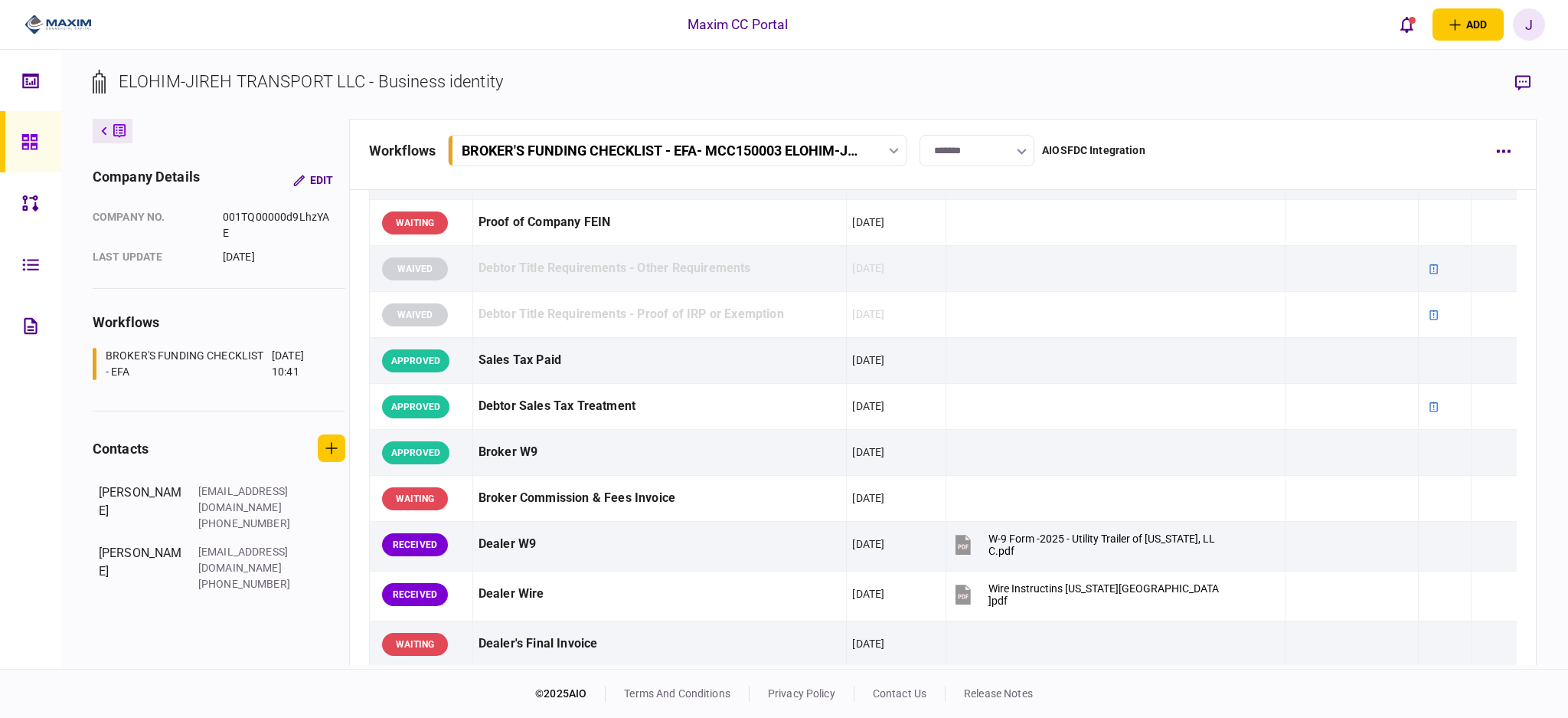
scroll to position [0, 0]
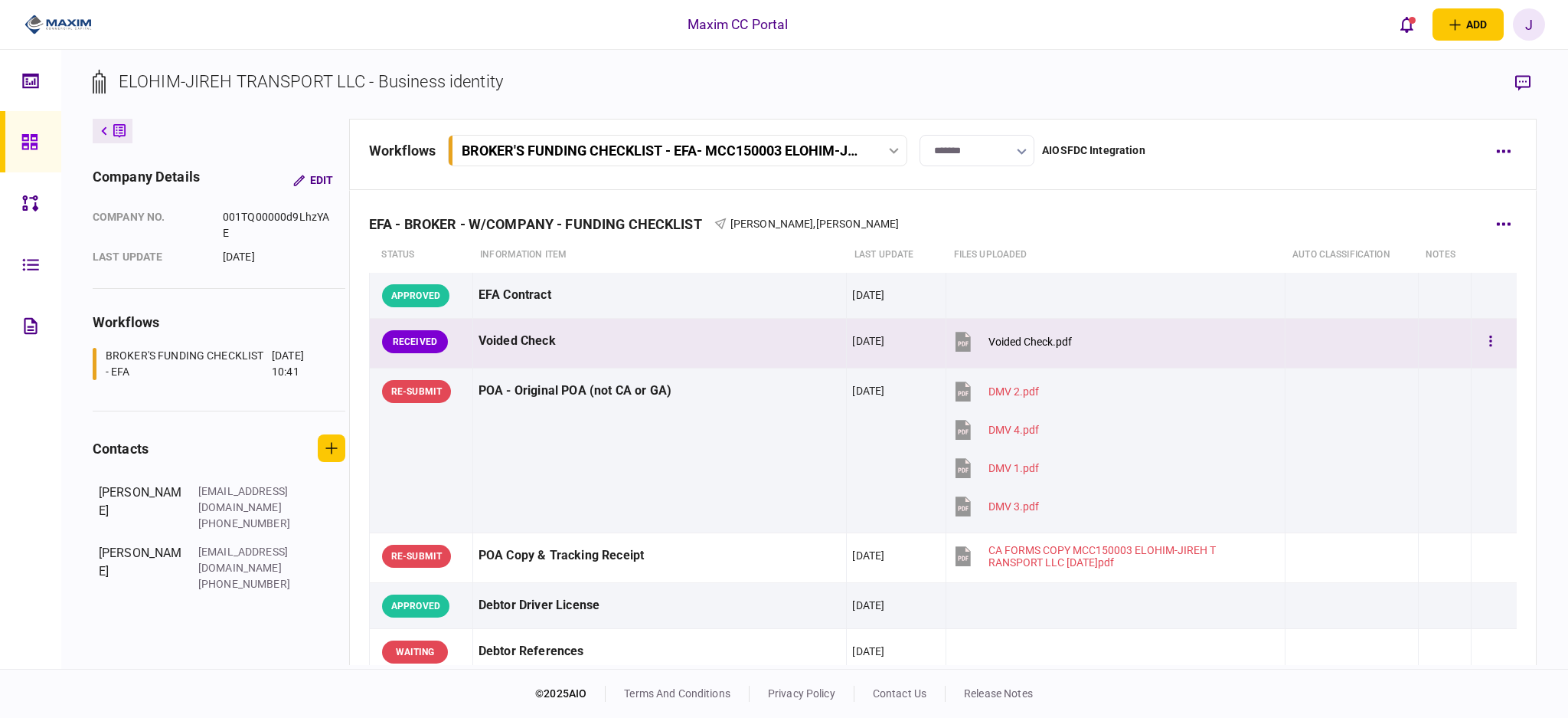
click at [1011, 347] on button "Voided Check.pdf" at bounding box center [1011, 341] width 120 height 35
click at [1011, 344] on div "Voided Check.pdf" at bounding box center [1030, 342] width 84 height 12
click at [1486, 340] on button "button" at bounding box center [1491, 341] width 28 height 28
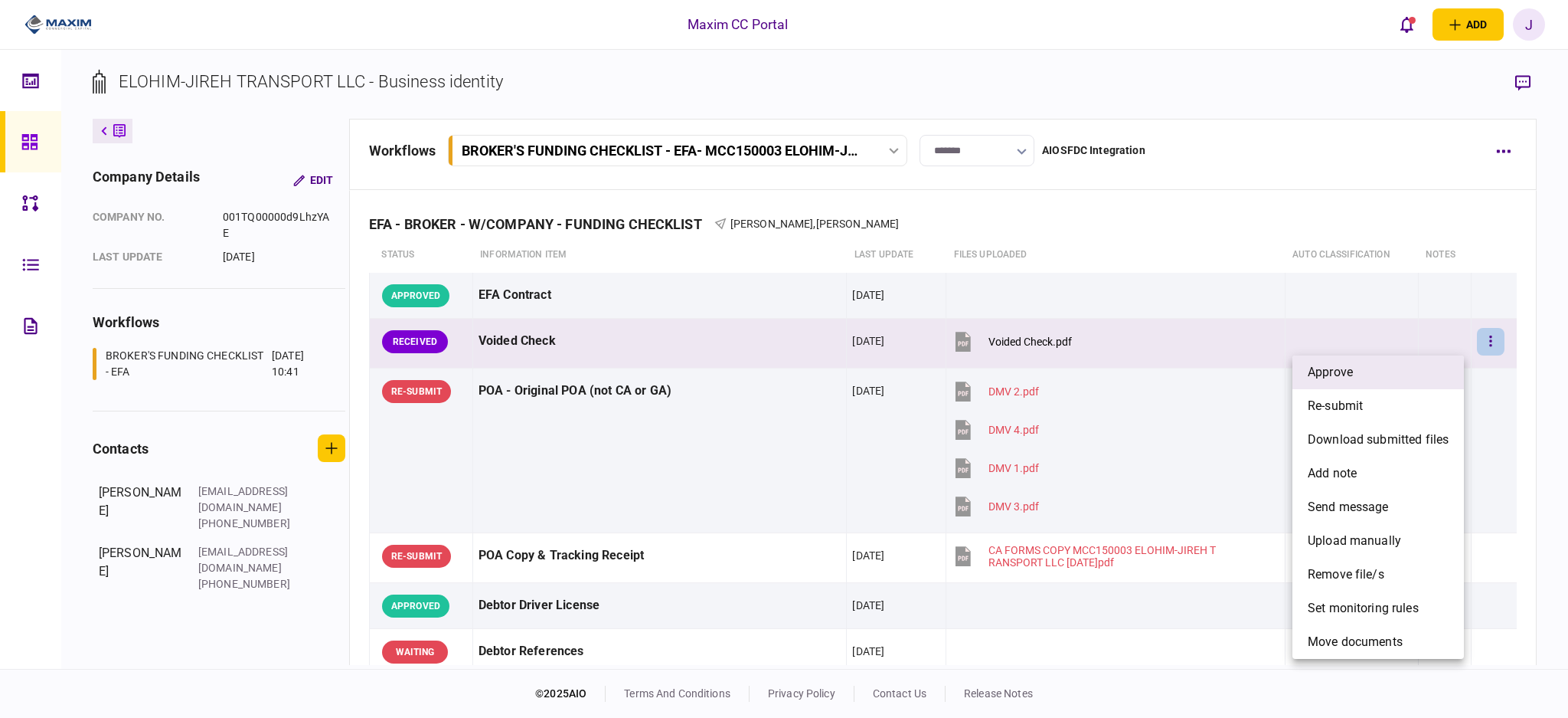
click at [1391, 380] on li "approve" at bounding box center [1378, 372] width 172 height 34
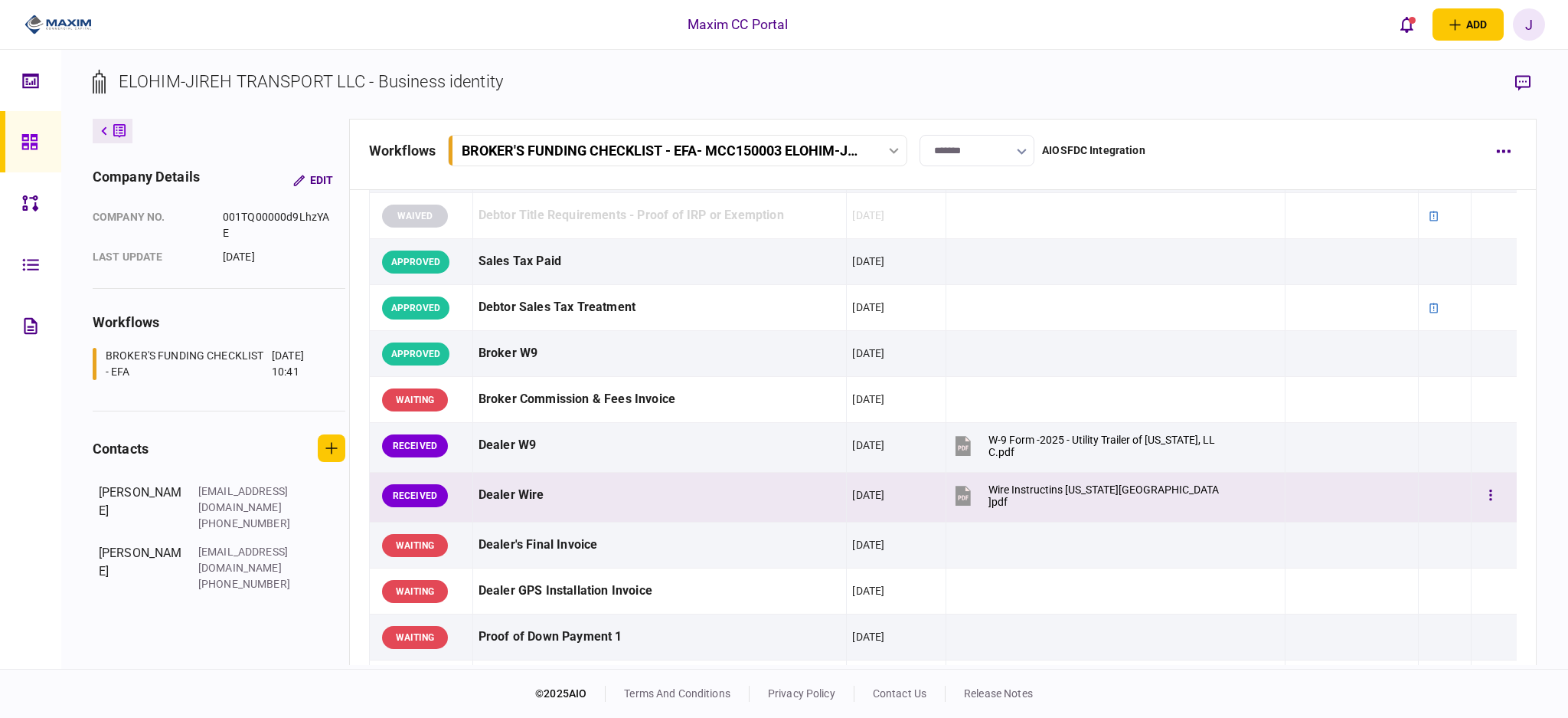
scroll to position [714, 0]
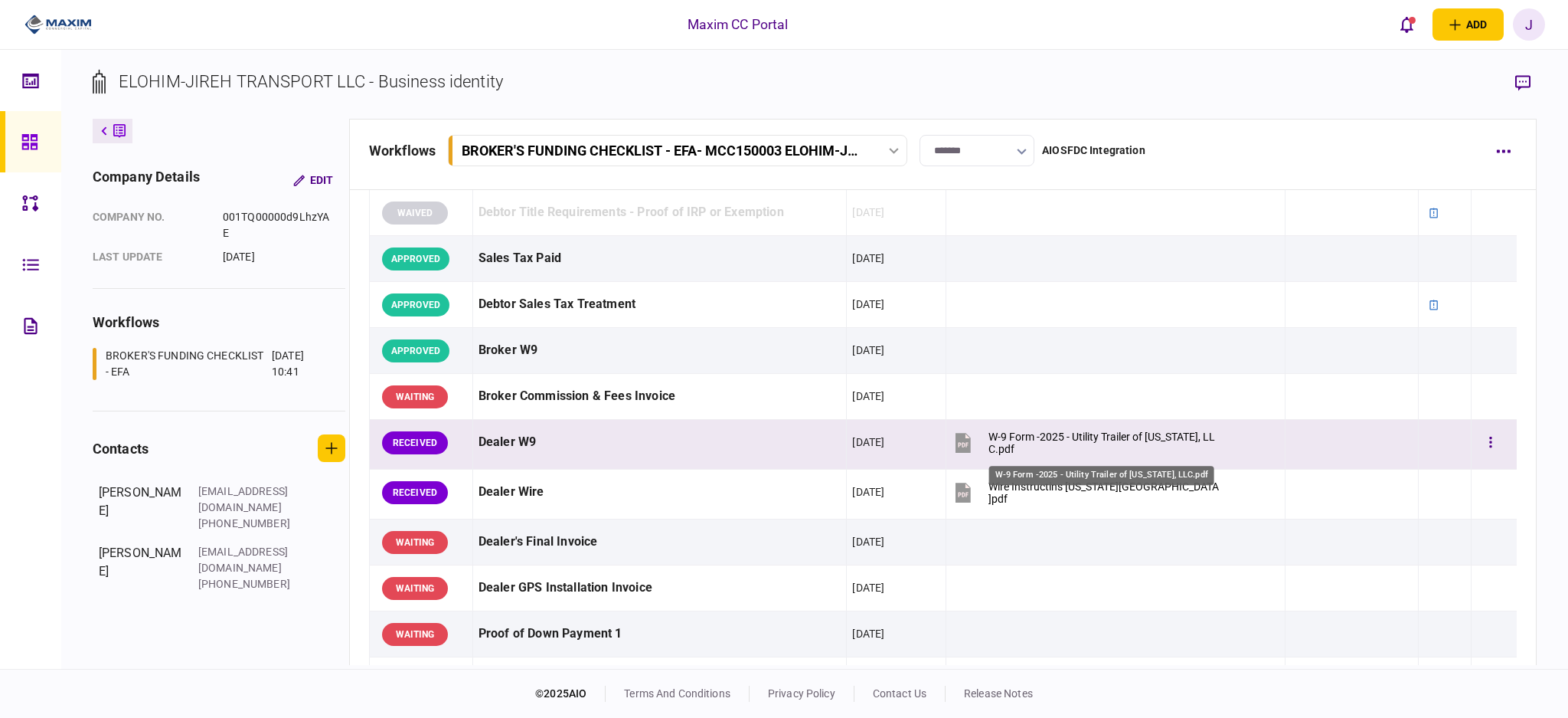
click at [991, 434] on div "W-9 Form -2025 - Utility Trailer of [US_STATE], LLC.pdf" at bounding box center [1104, 443] width 232 height 25
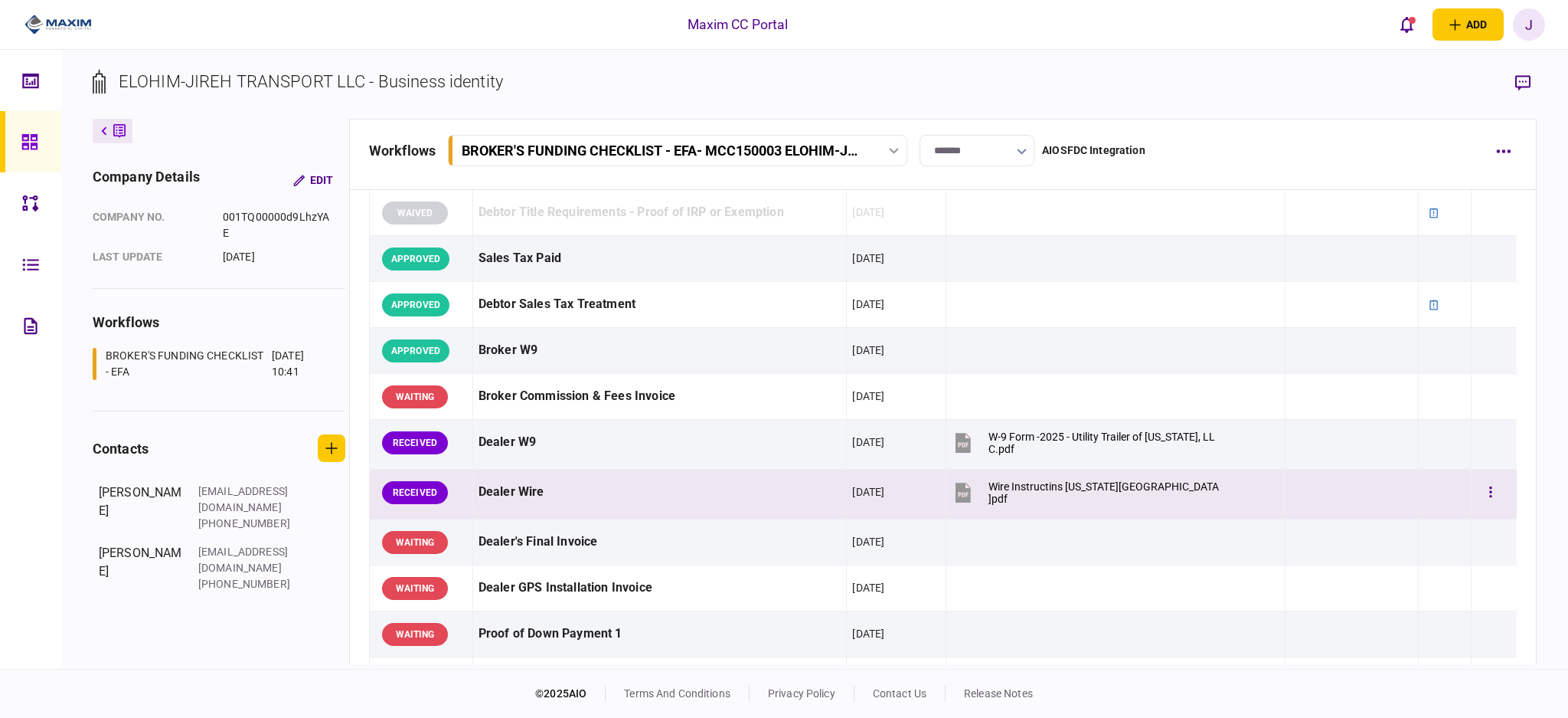
click at [1028, 485] on button "Wire Instructins [US_STATE][GEOGRAPHIC_DATA]pdf" at bounding box center [1085, 492] width 268 height 35
click at [1481, 497] on button "button" at bounding box center [1491, 493] width 28 height 28
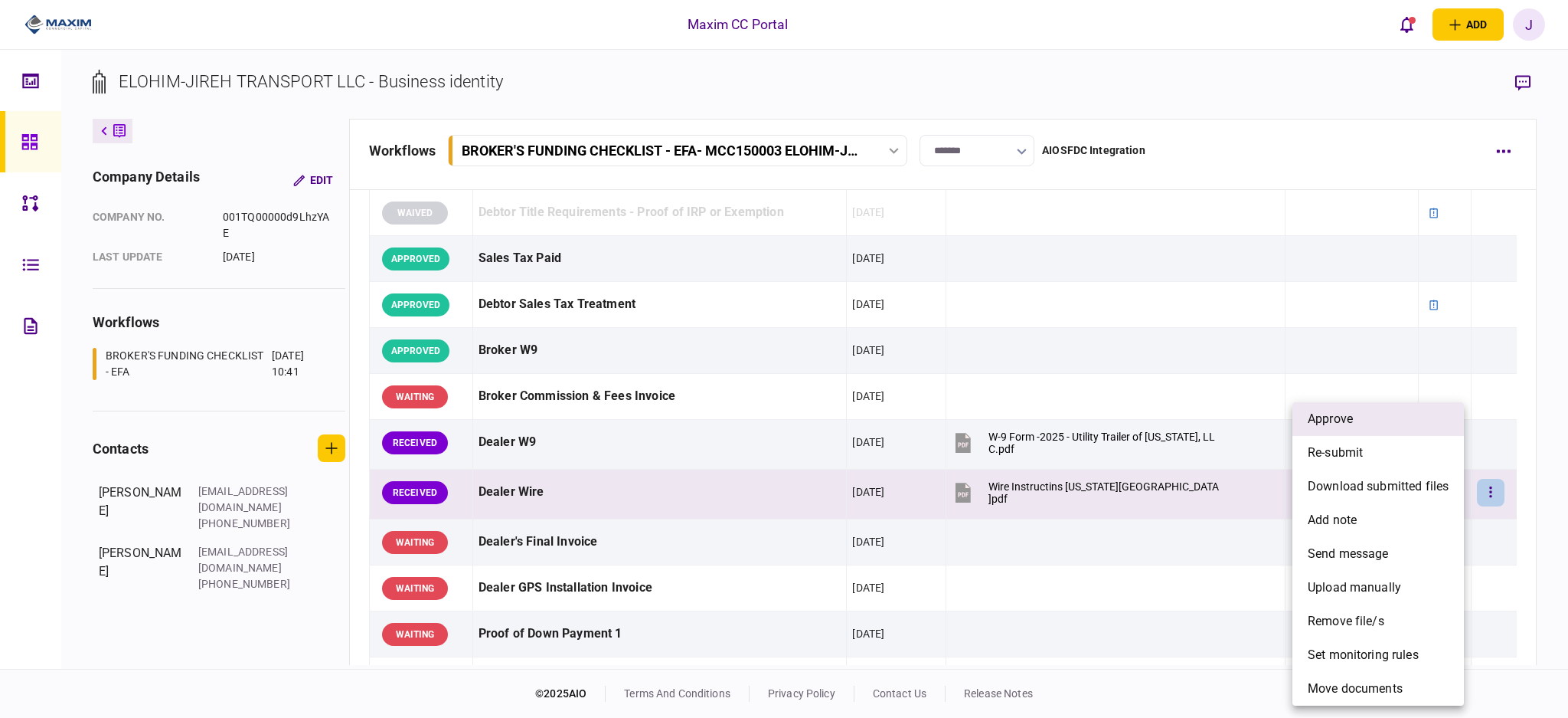
click at [1361, 424] on li "approve" at bounding box center [1378, 420] width 172 height 34
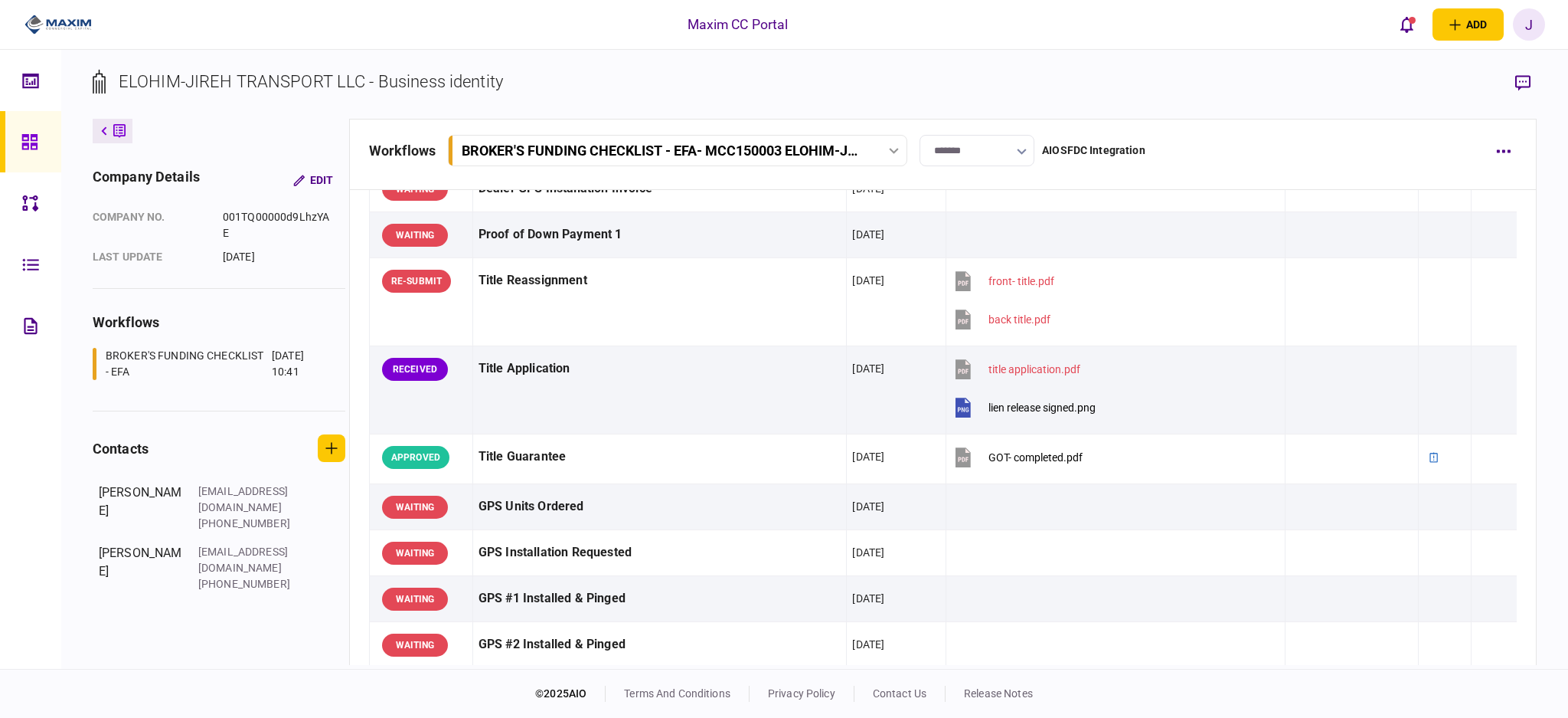
scroll to position [1123, 0]
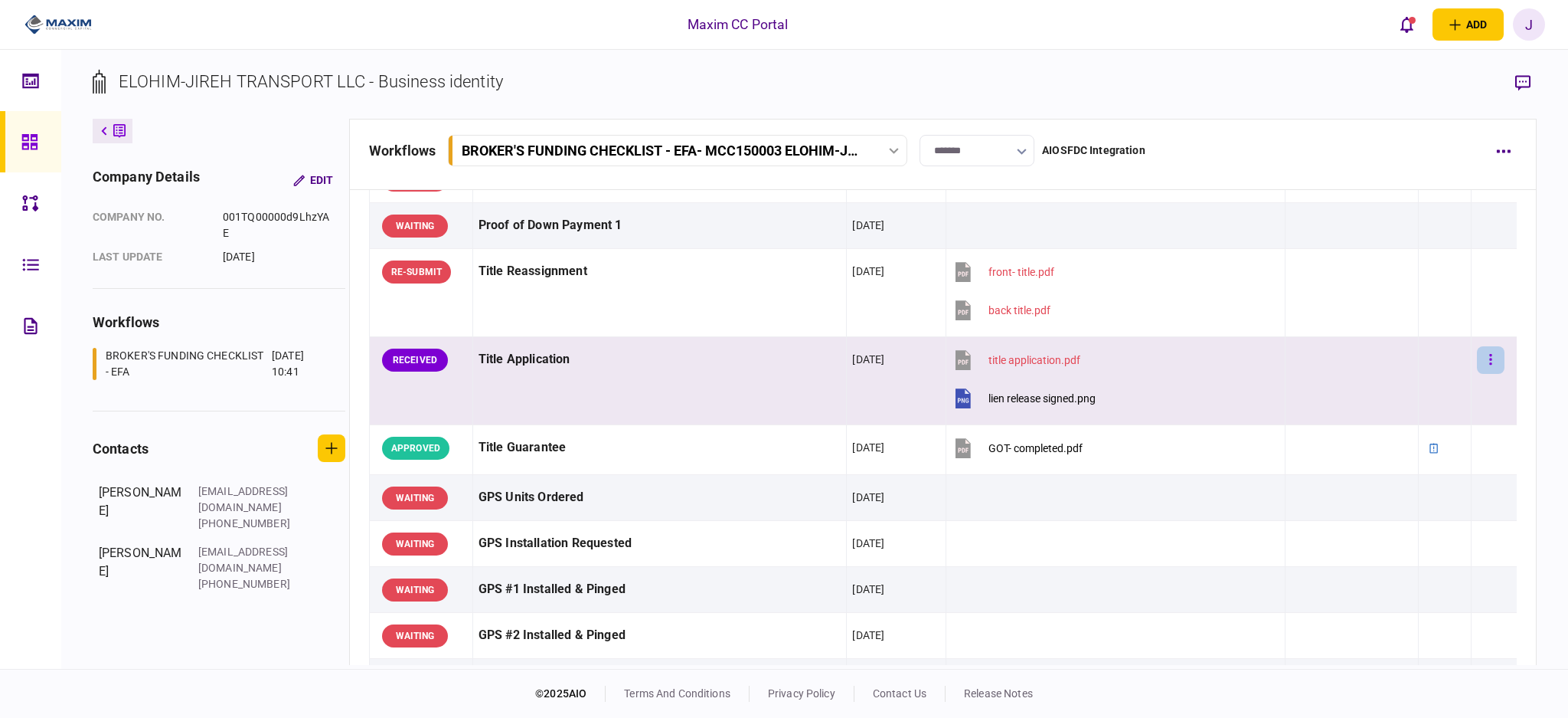
click at [1477, 359] on button "button" at bounding box center [1491, 360] width 28 height 28
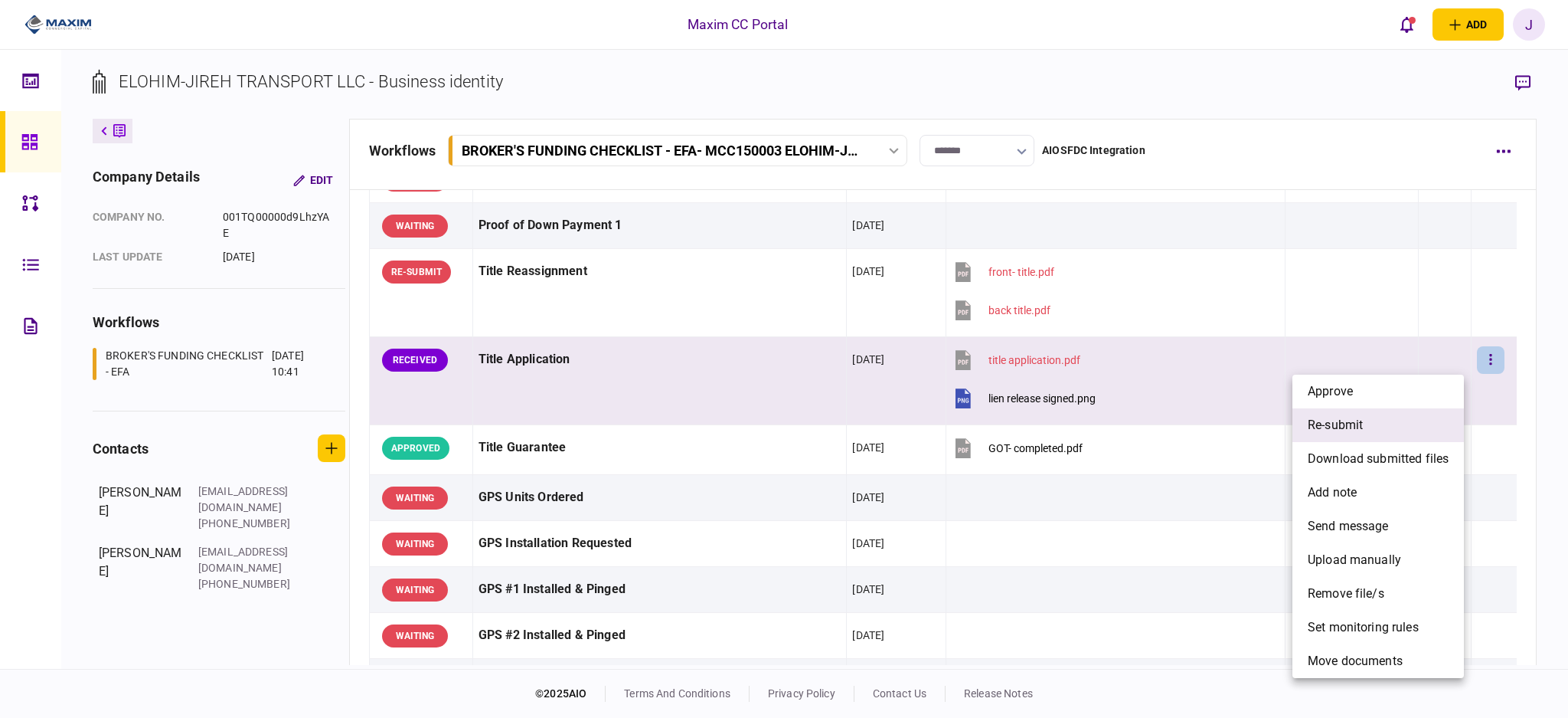
click at [1412, 434] on li "re-submit" at bounding box center [1378, 425] width 172 height 34
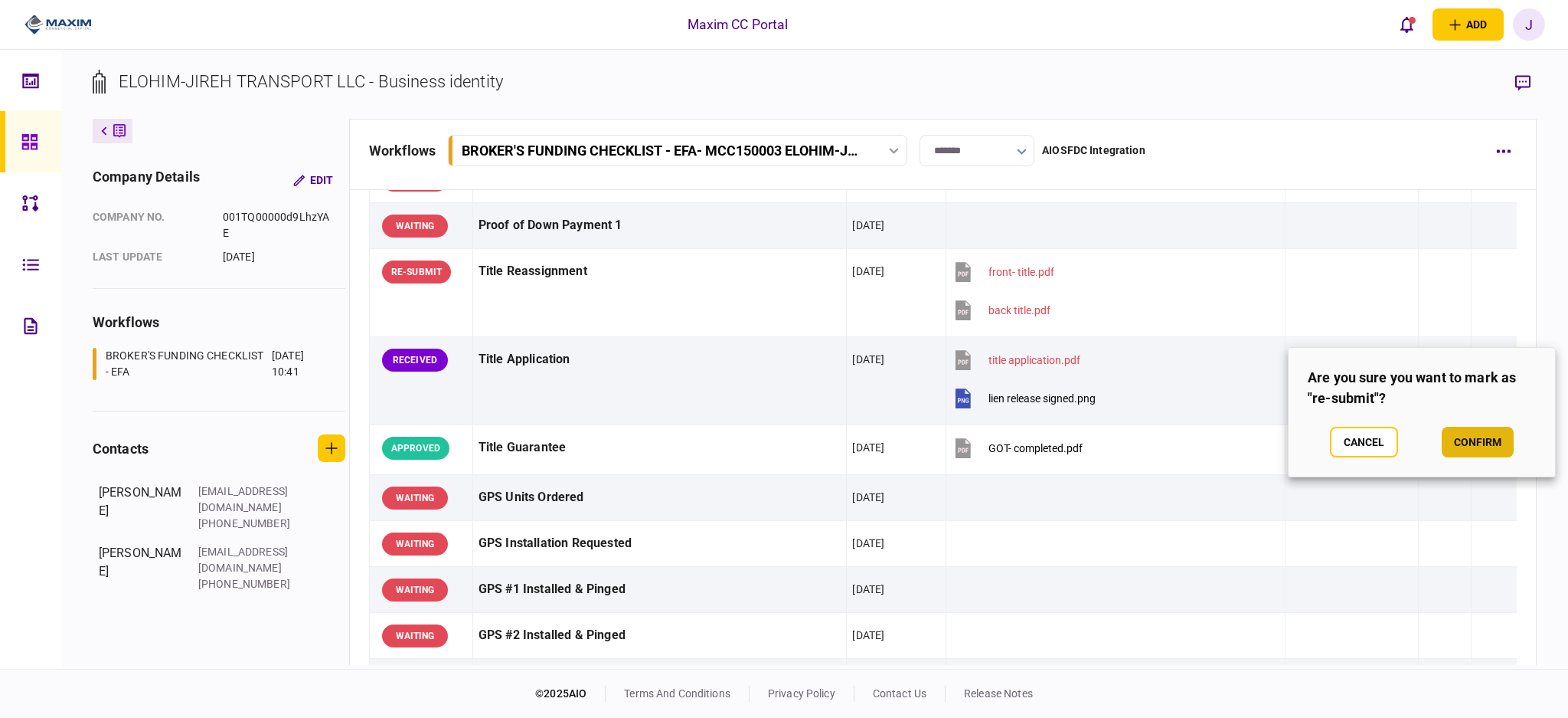
click at [1476, 446] on button "confirm" at bounding box center [1477, 442] width 72 height 30
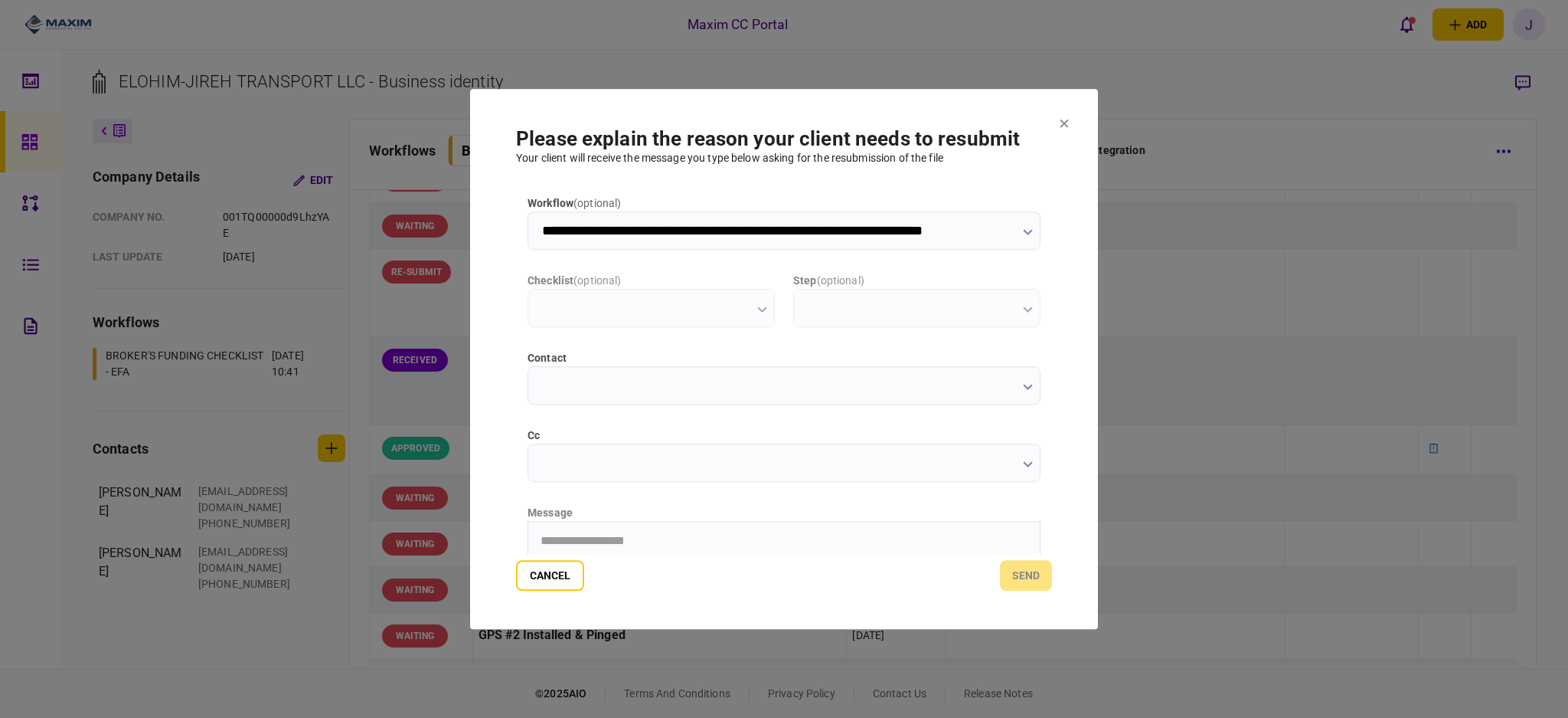
scroll to position [0, 0]
type input "**********"
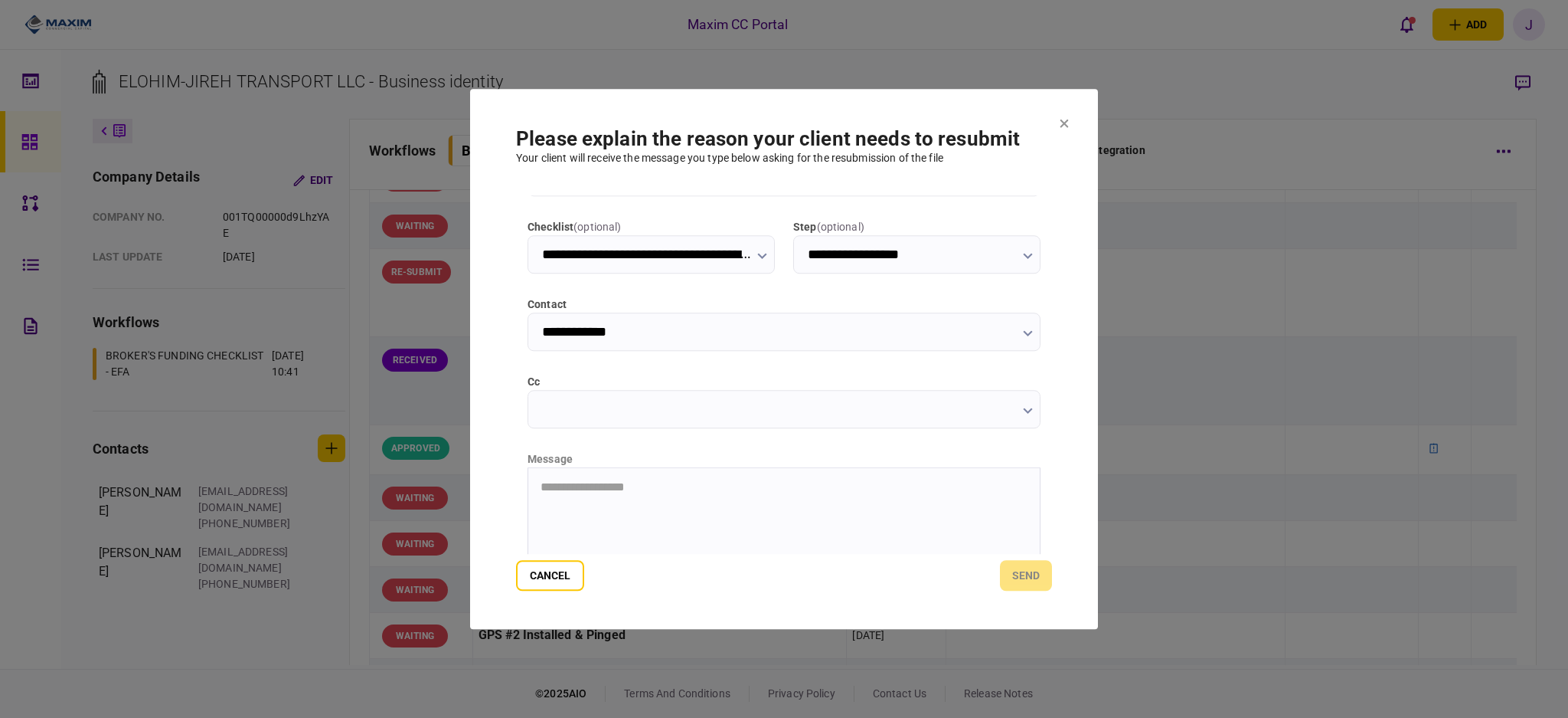
scroll to position [102, 0]
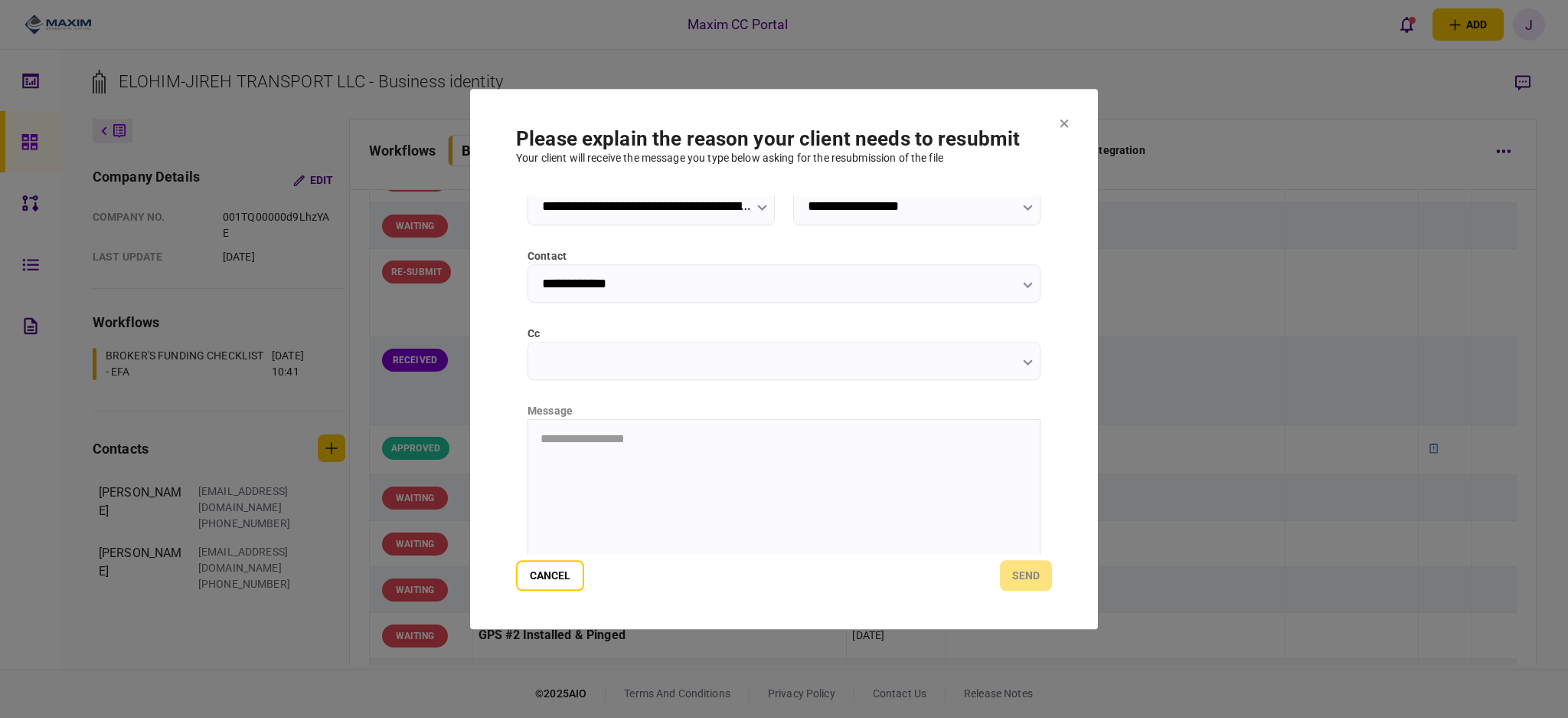
click at [603, 372] on input "cc" at bounding box center [784, 361] width 513 height 38
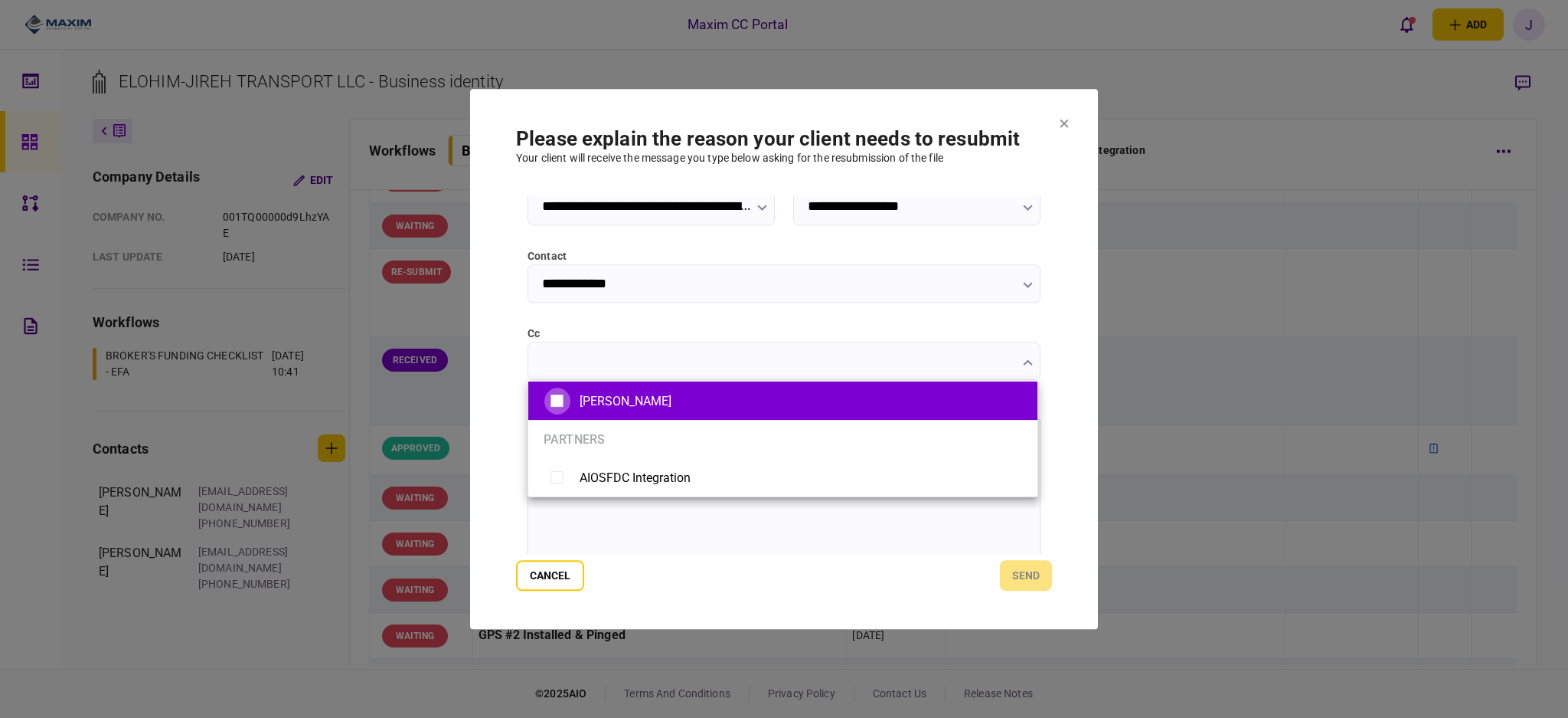
type input "**********"
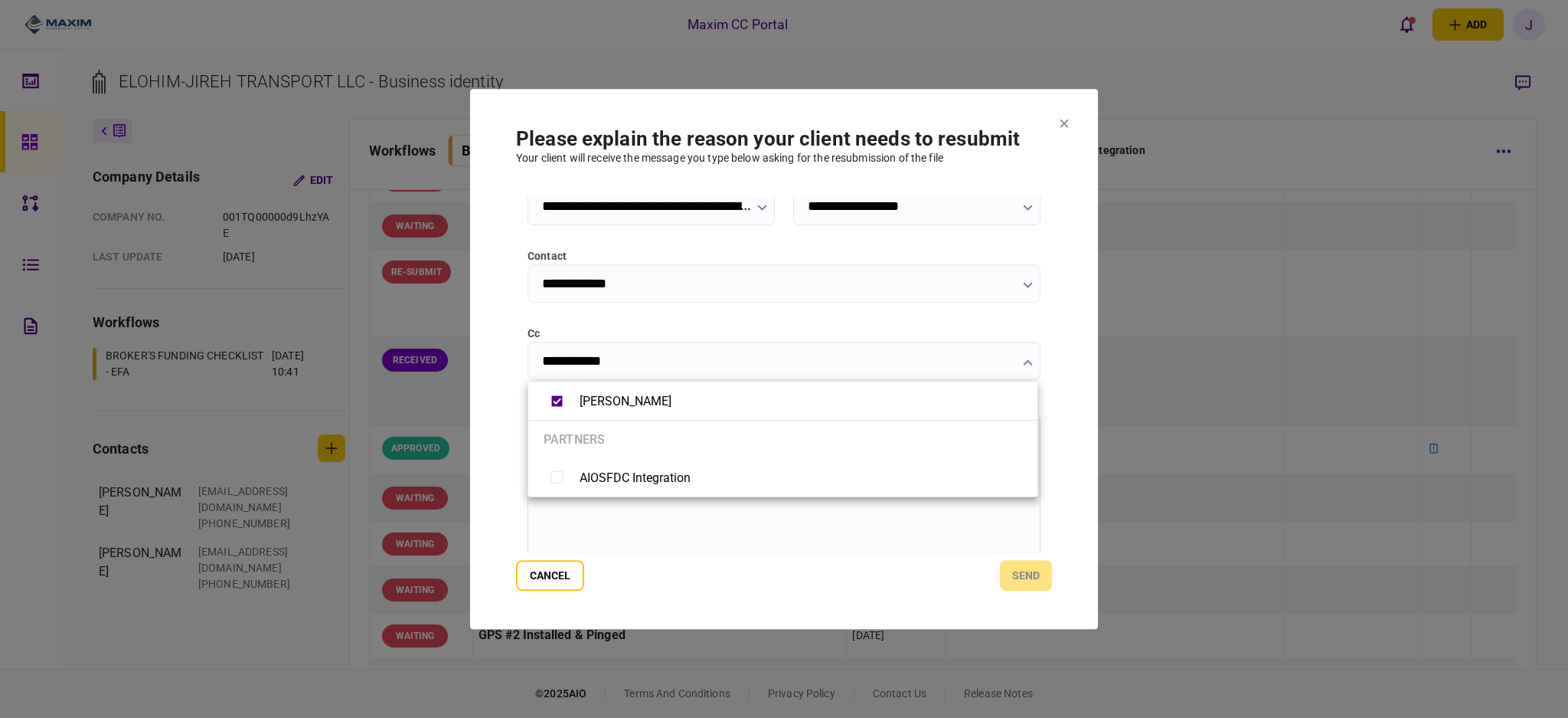
click at [565, 522] on div at bounding box center [784, 359] width 1568 height 718
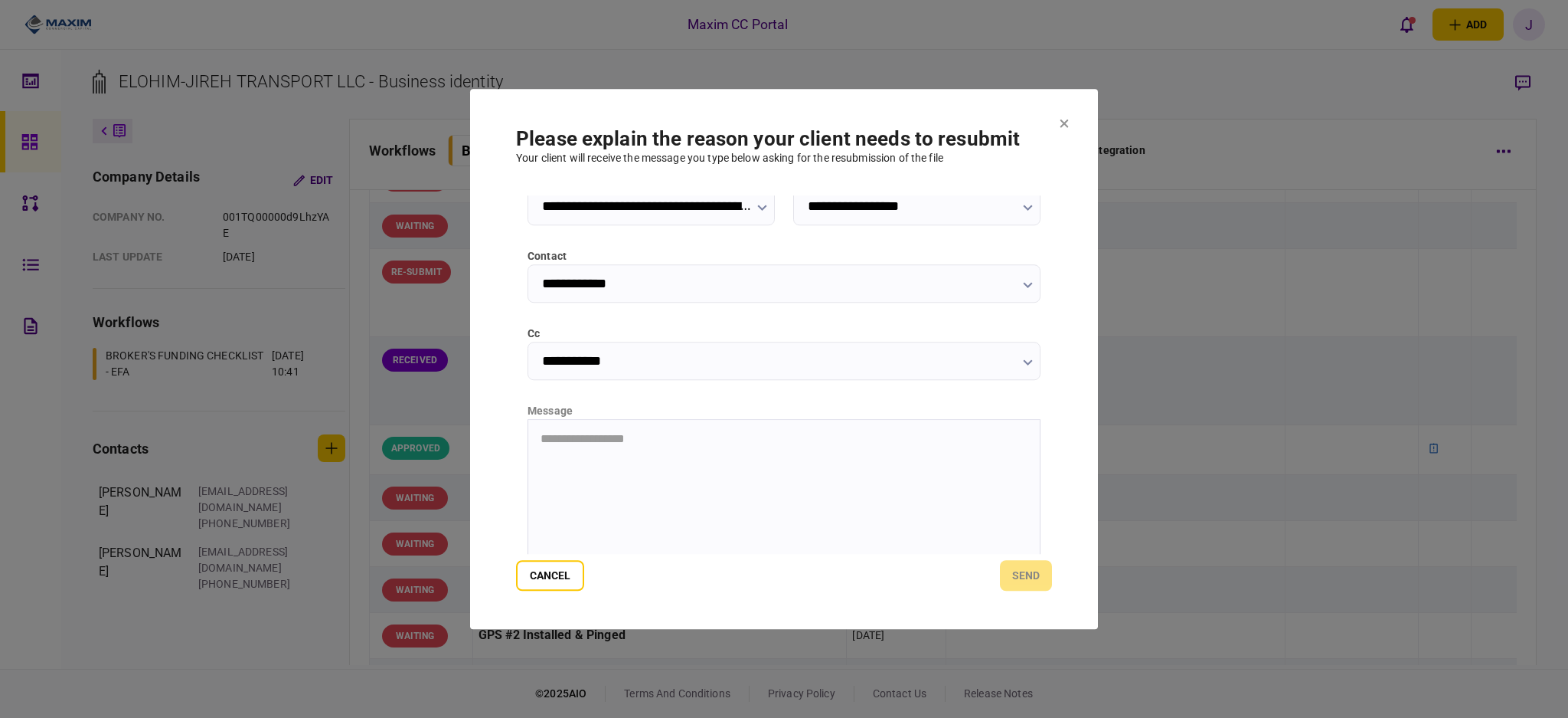
click at [584, 458] on html "**********" at bounding box center [784, 438] width 512 height 39
drag, startPoint x: 1040, startPoint y: 569, endPoint x: 1125, endPoint y: 586, distance: 86.7
click at [1040, 569] on button "send" at bounding box center [1026, 575] width 52 height 30
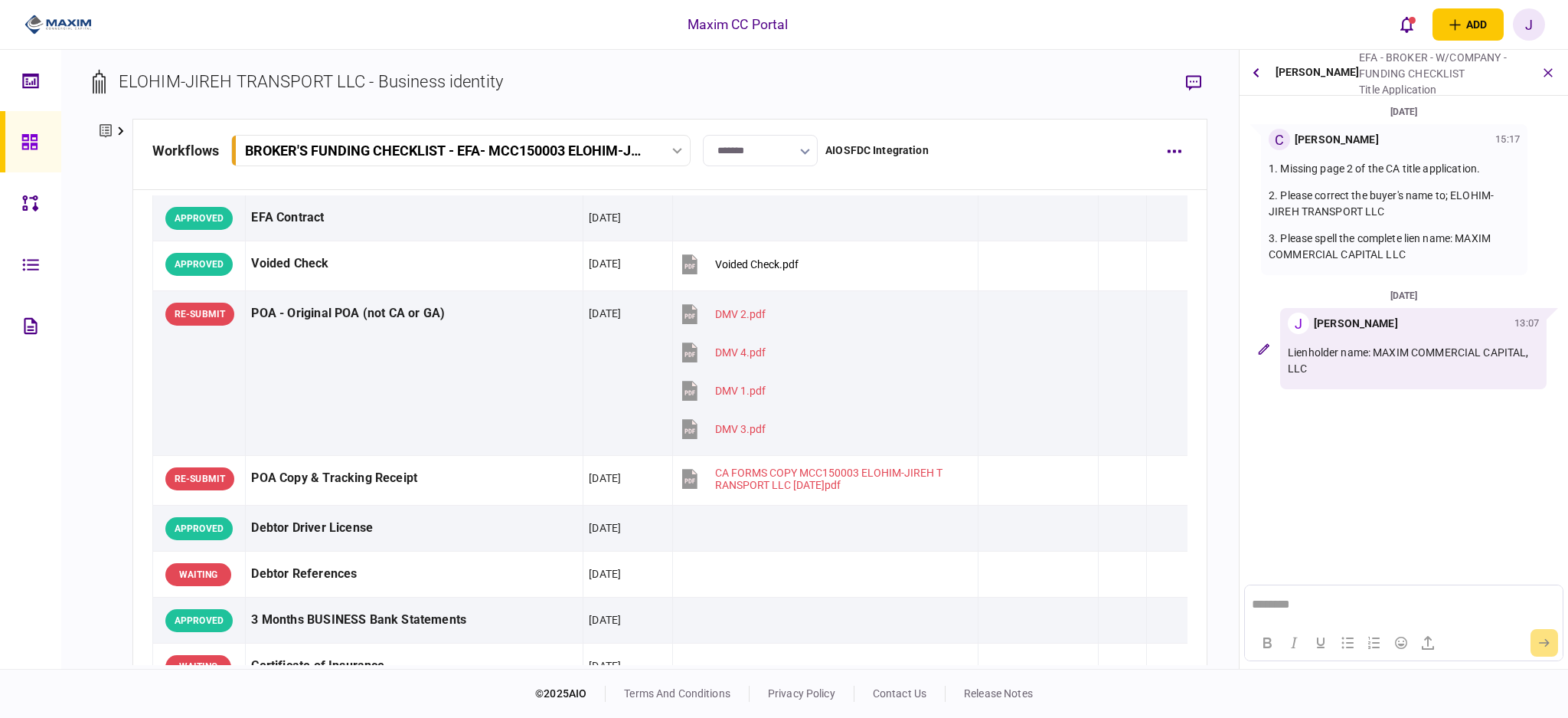
scroll to position [0, 0]
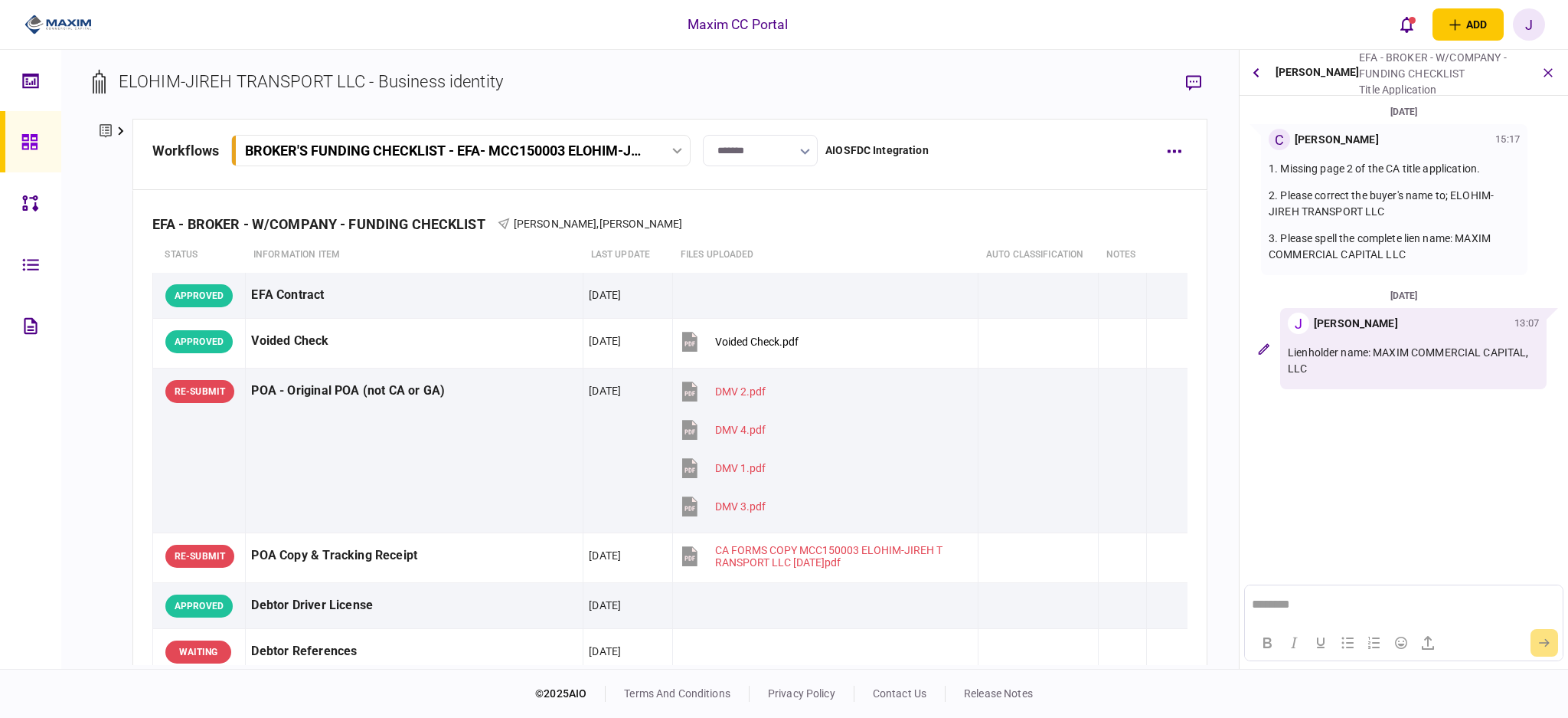
drag, startPoint x: 1381, startPoint y: 219, endPoint x: 1493, endPoint y: 224, distance: 112.1
click at [1491, 219] on p "2. Please correct the buyer's name to; ELOHIM-JIREH TRANSPORT LLC" at bounding box center [1394, 204] width 251 height 32
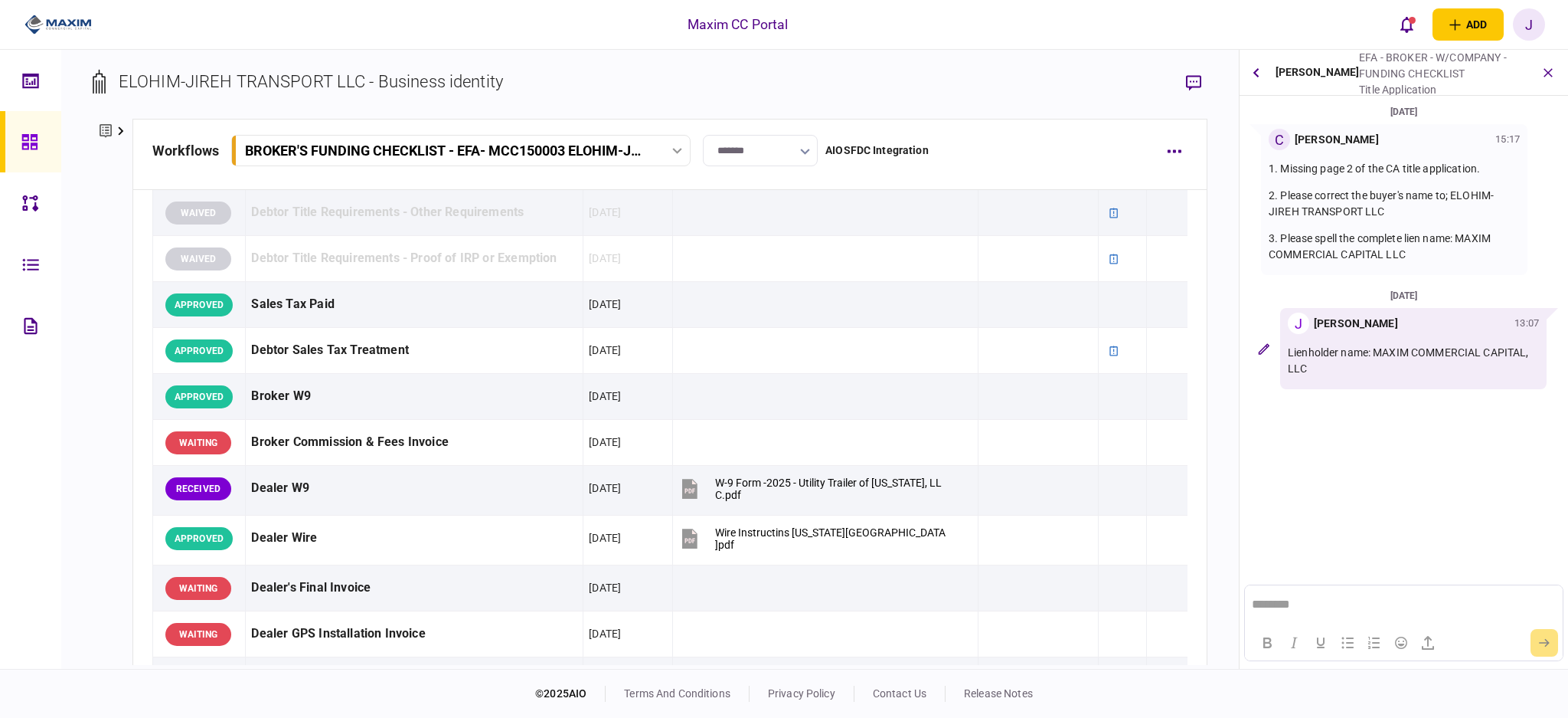
scroll to position [714, 0]
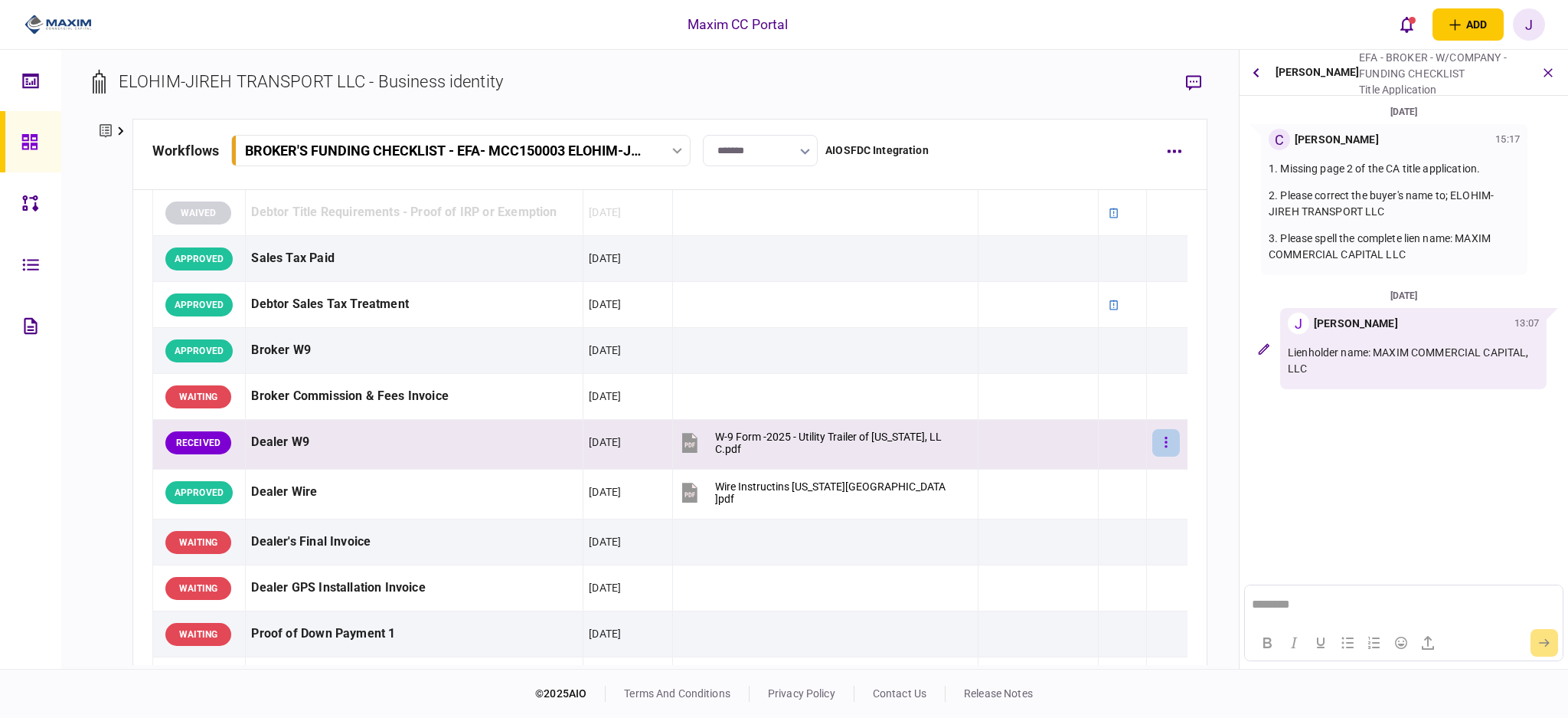
click at [1152, 445] on button "button" at bounding box center [1166, 443] width 28 height 28
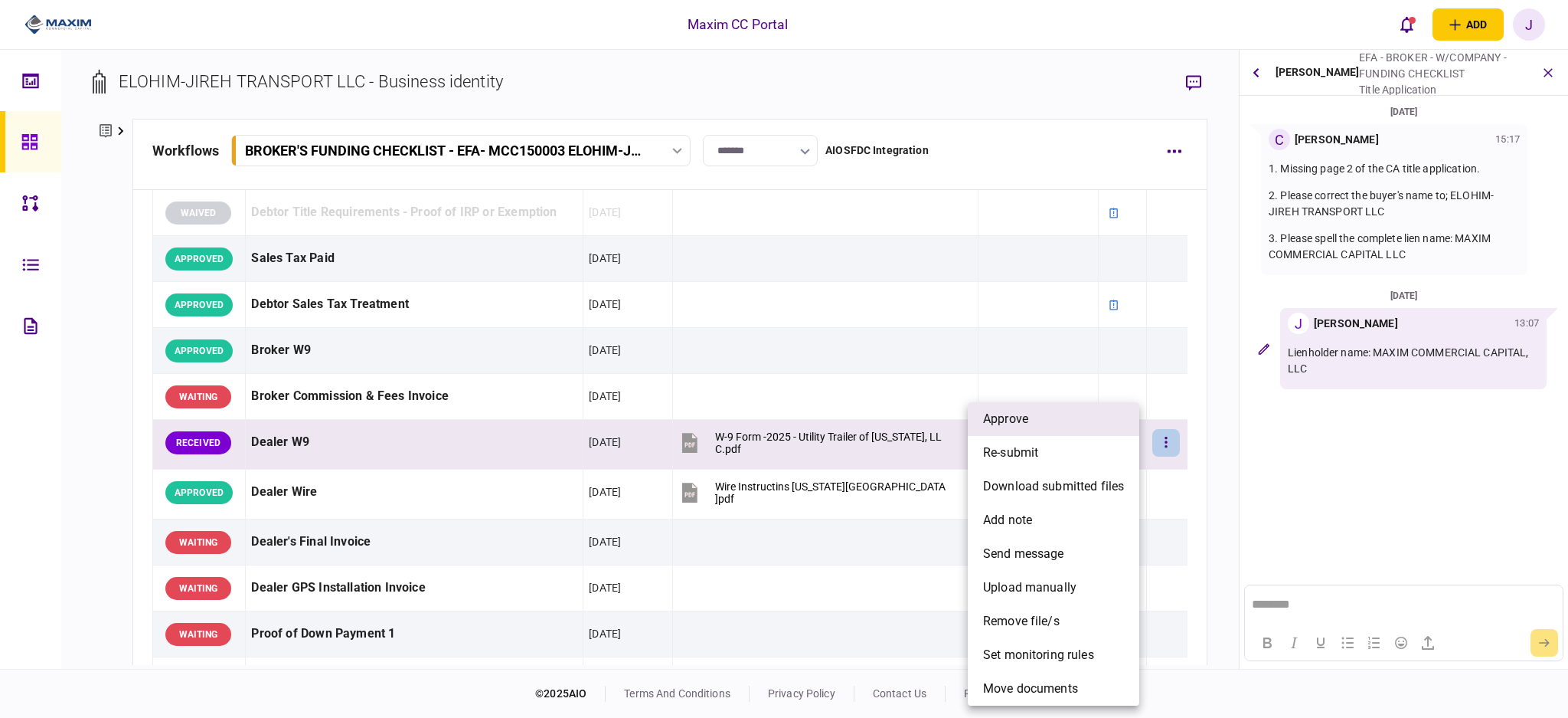
click at [1051, 422] on li "approve" at bounding box center [1053, 420] width 172 height 34
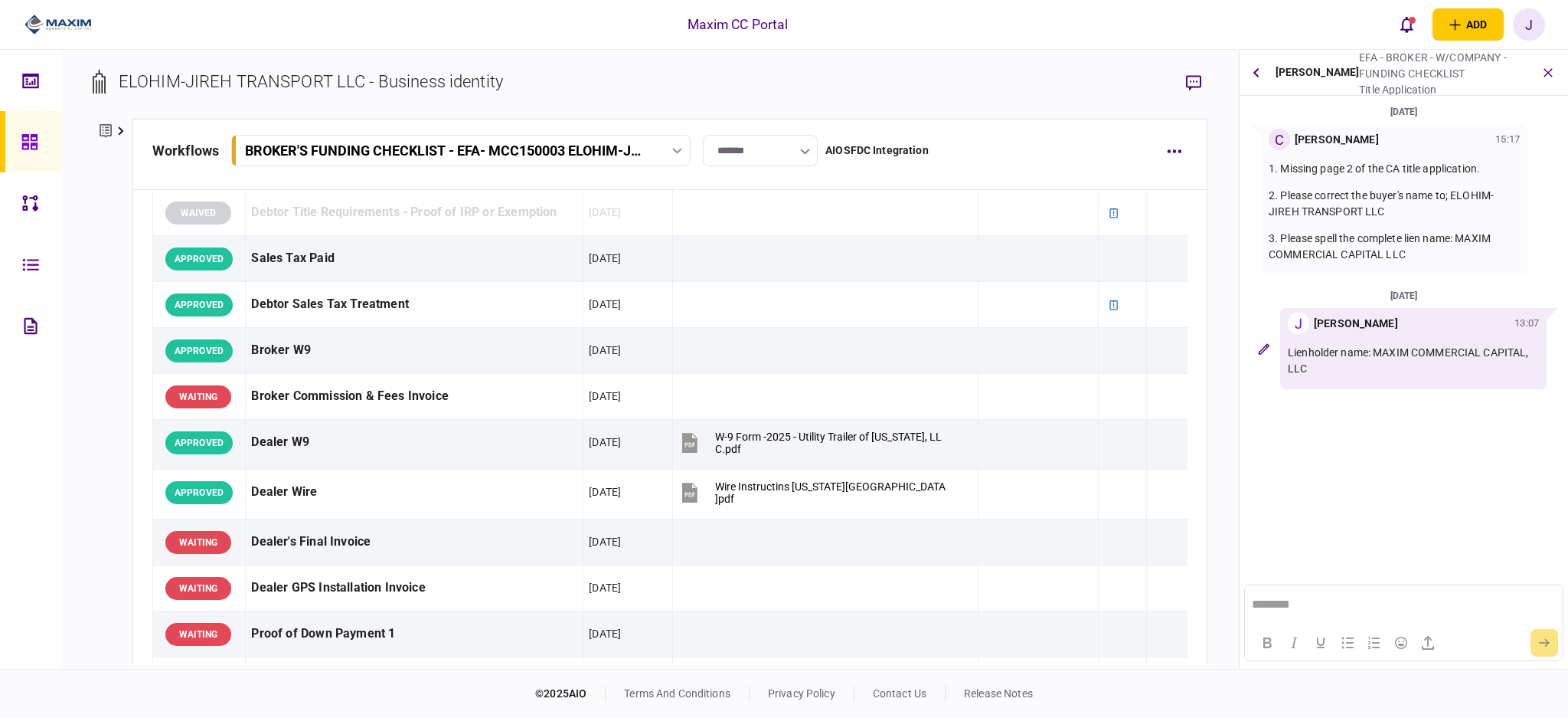
click at [17, 135] on link at bounding box center [30, 142] width 61 height 61
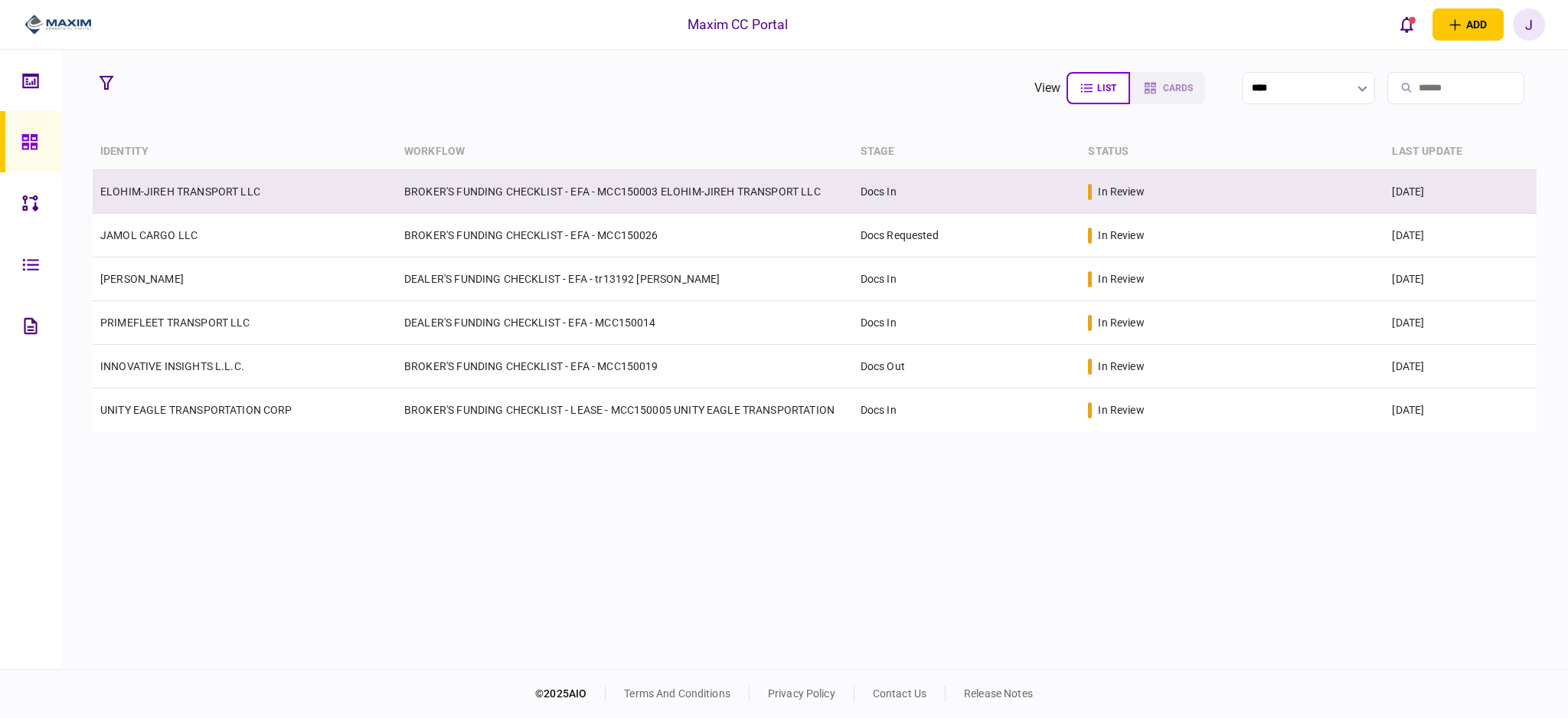
click at [251, 202] on td "ELOHIM-JIREH TRANSPORT LLC" at bounding box center [244, 192] width 304 height 44
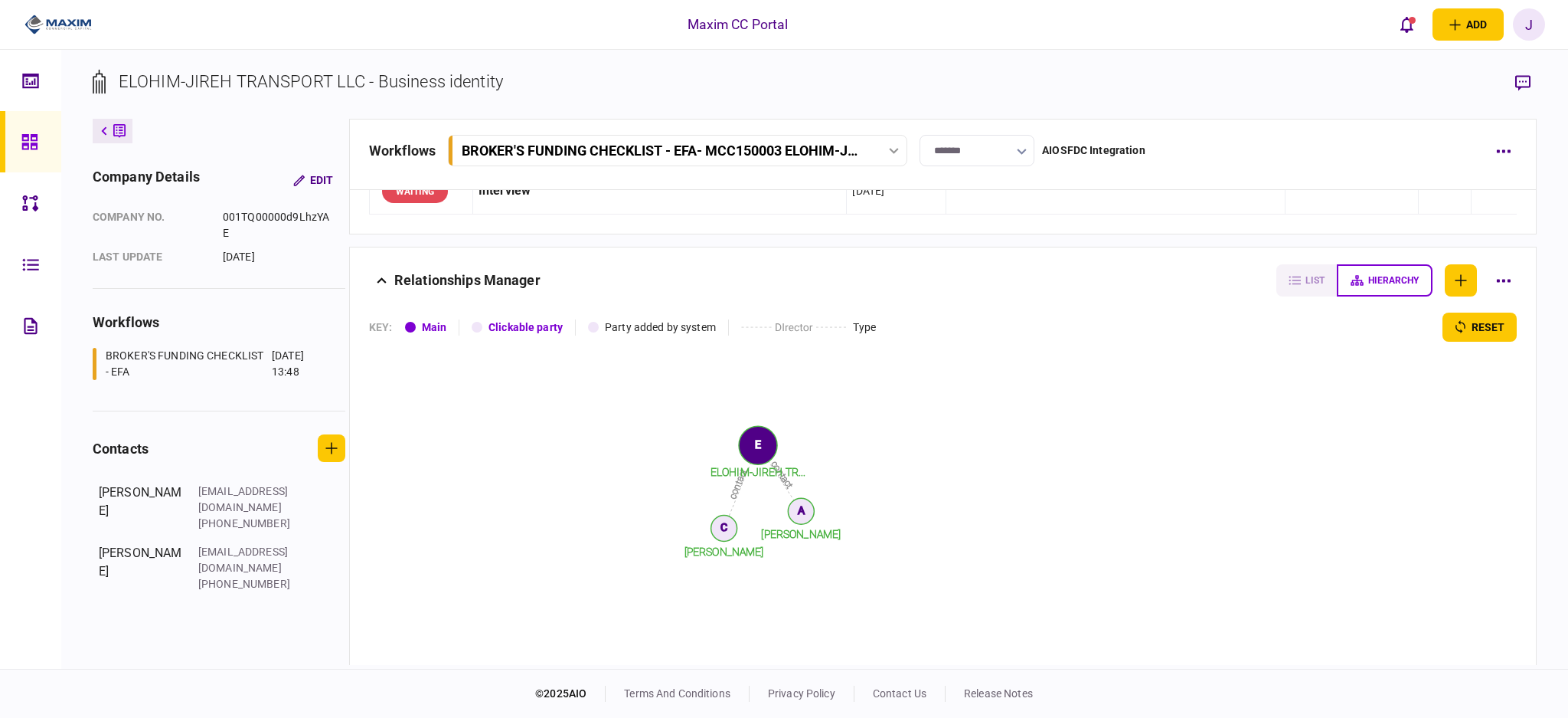
scroll to position [1837, 0]
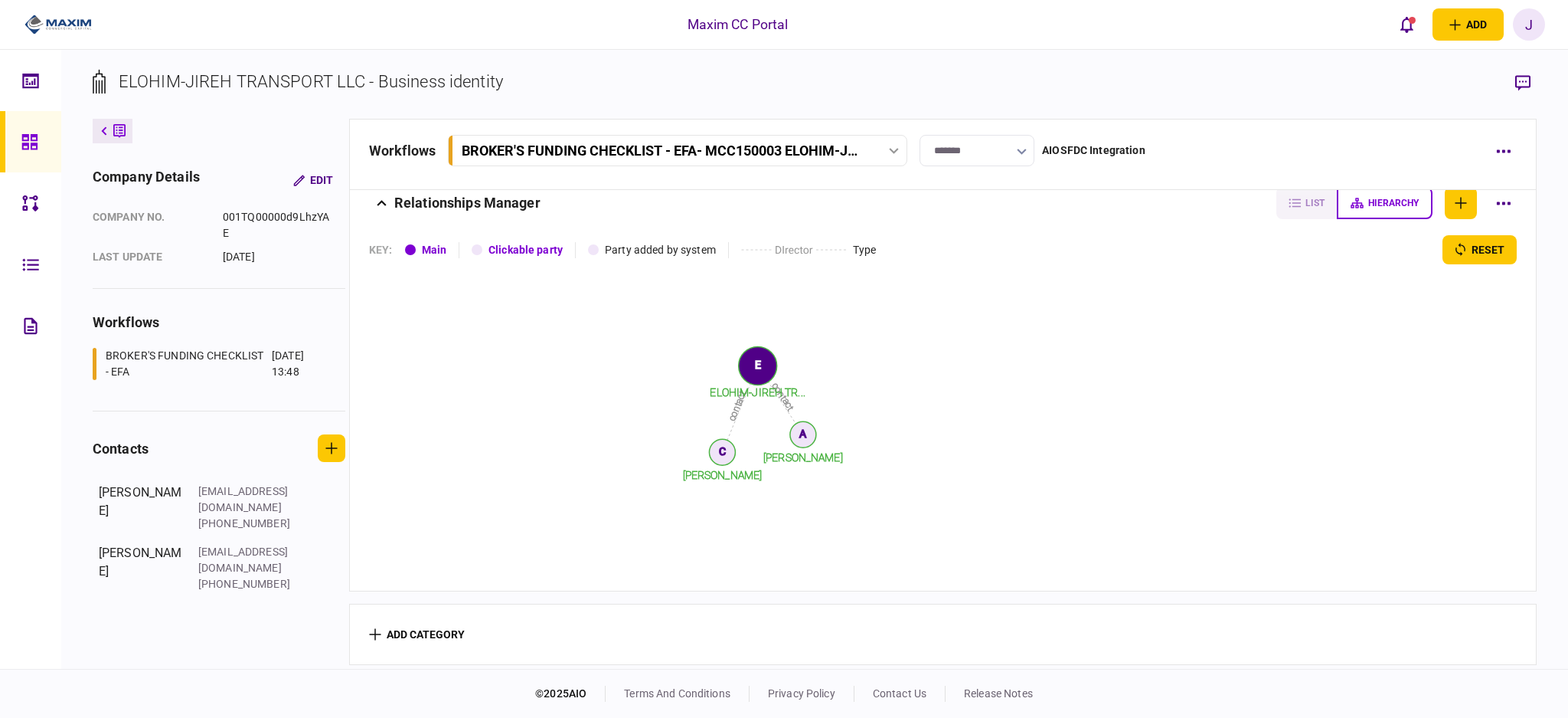
drag, startPoint x: 900, startPoint y: 90, endPoint x: 845, endPoint y: 177, distance: 102.9
click at [900, 90] on section "ELOHIM-JIREH TRANSPORT LLC - Business identity" at bounding box center [815, 94] width 1444 height 50
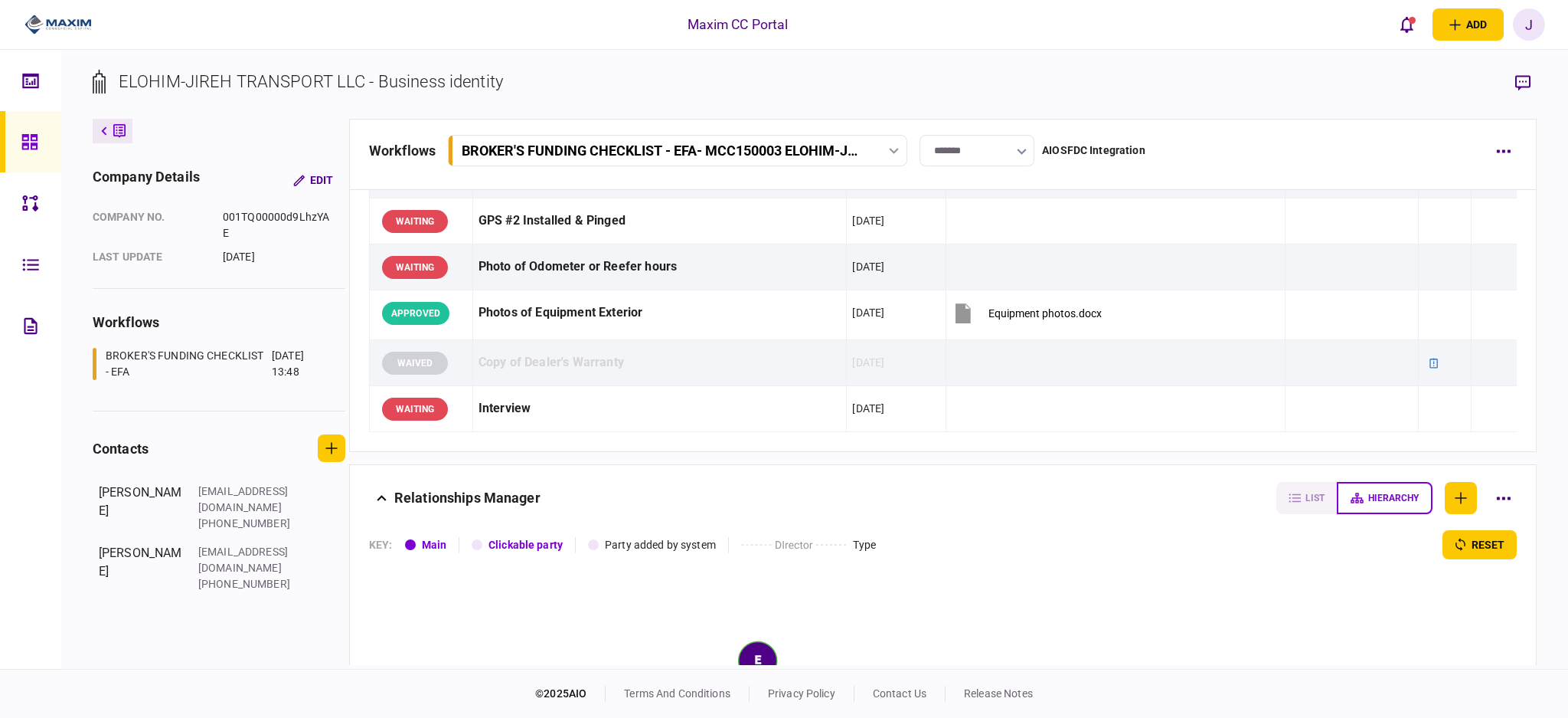
scroll to position [1327, 0]
